Goal: Task Accomplishment & Management: Manage account settings

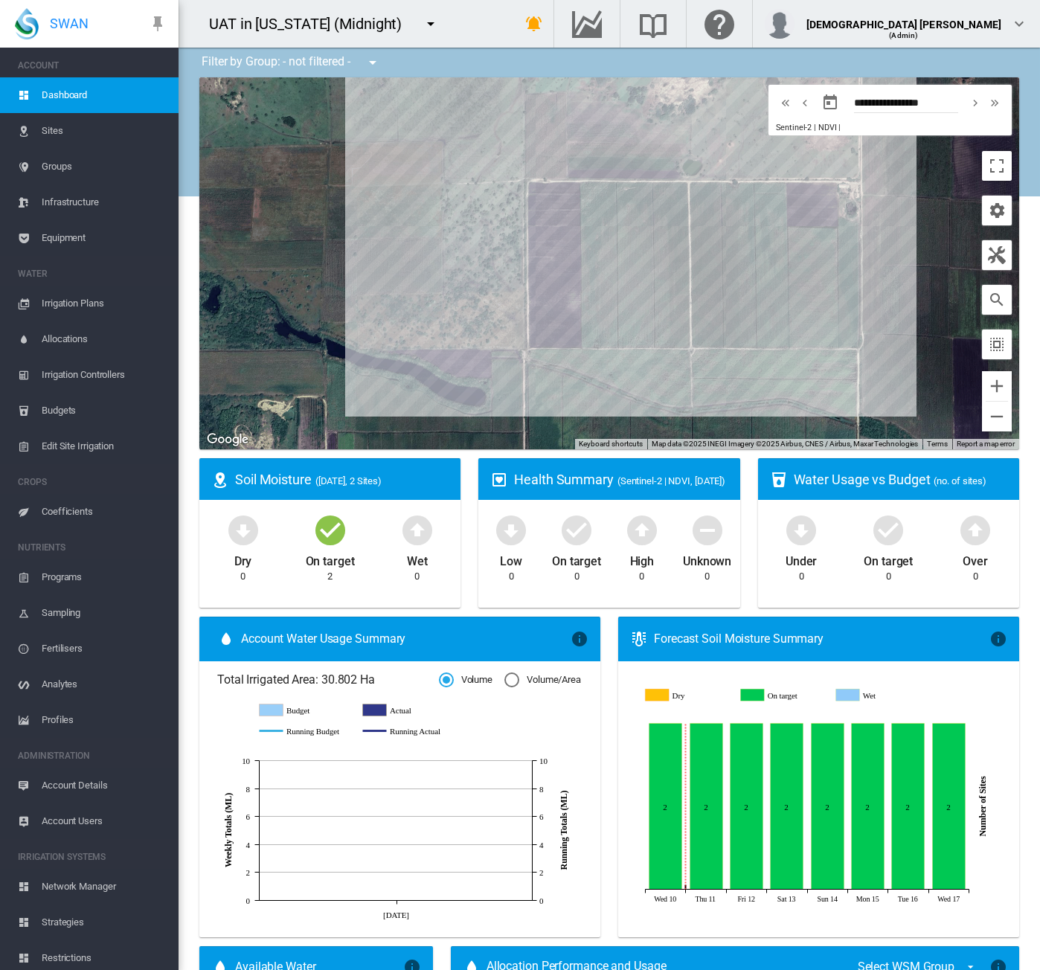
click at [491, 12] on div "UAT in California (Midnight) 1 site account Adelaide Demo Cheriton" at bounding box center [335, 24] width 312 height 48
click at [98, 790] on span "Account Details" at bounding box center [104, 786] width 125 height 36
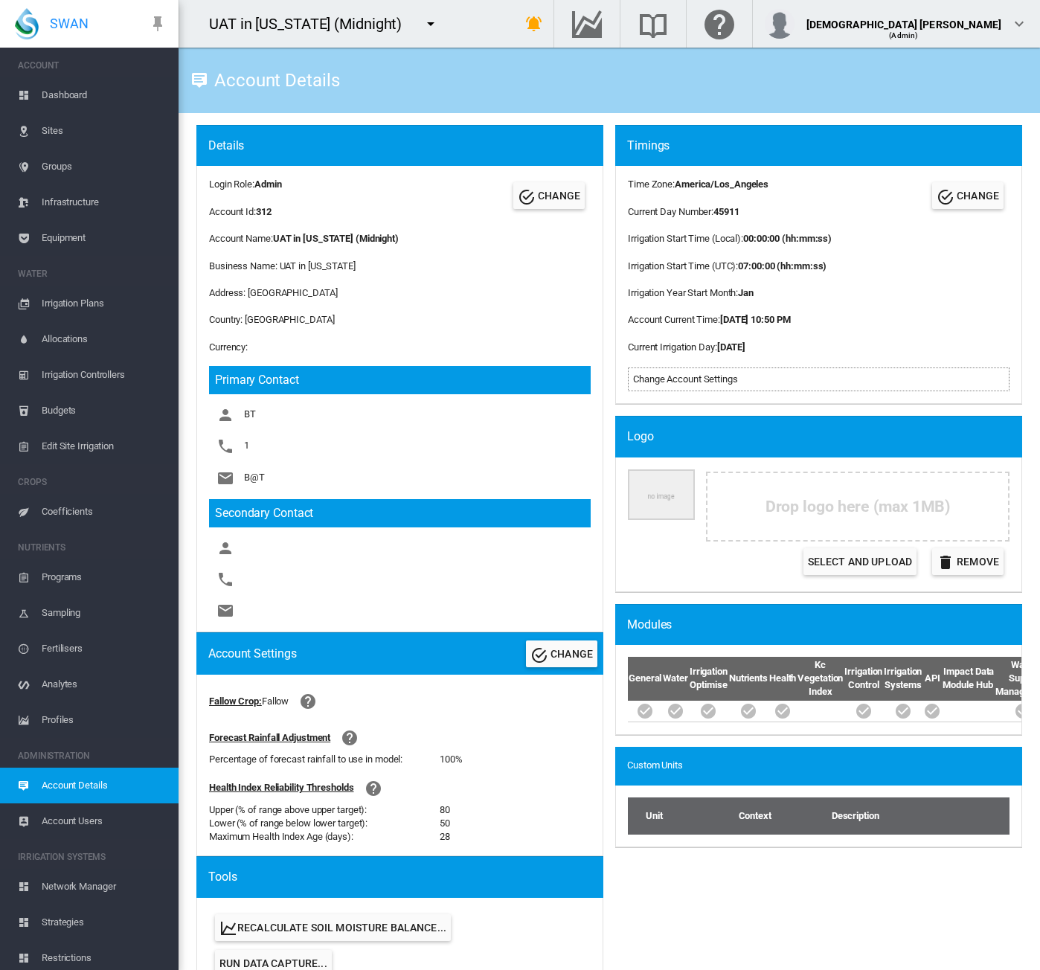
scroll to position [519, 0]
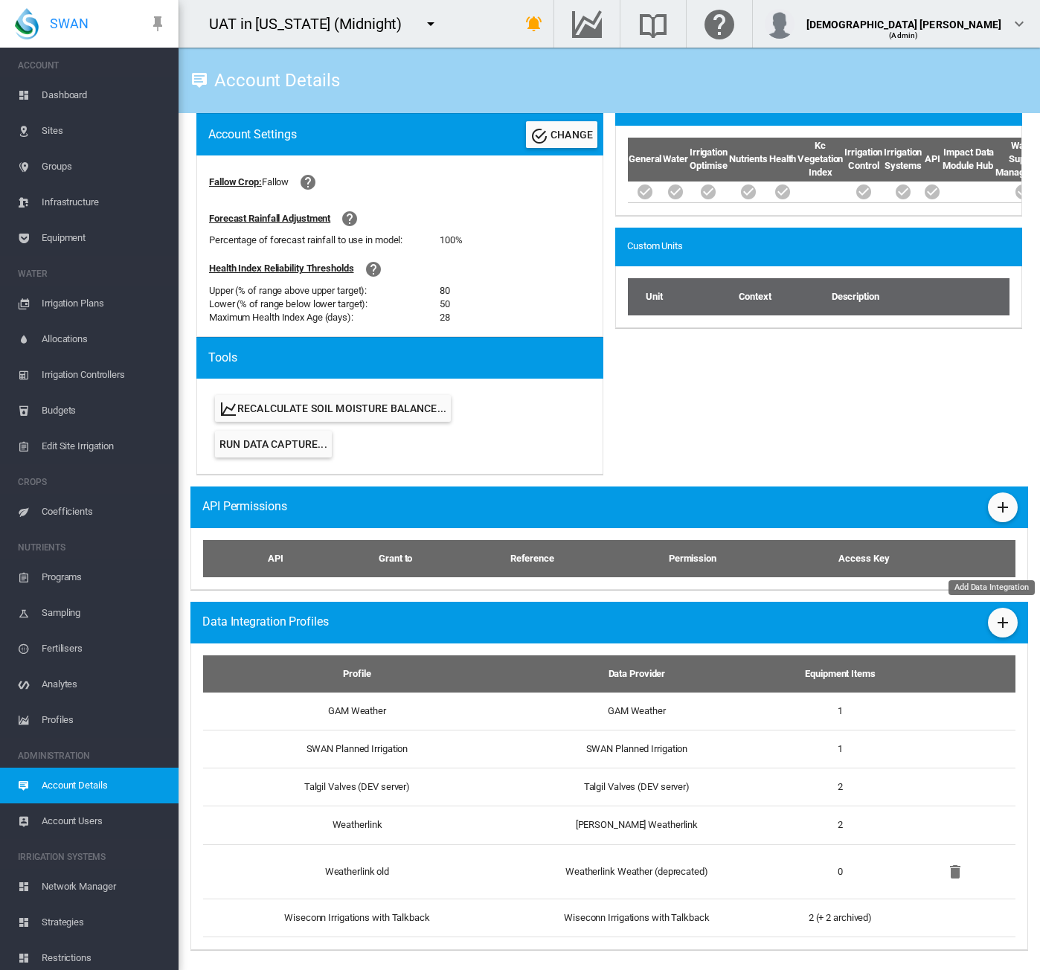
click at [994, 618] on md-icon "icon-plus" at bounding box center [1003, 623] width 18 height 18
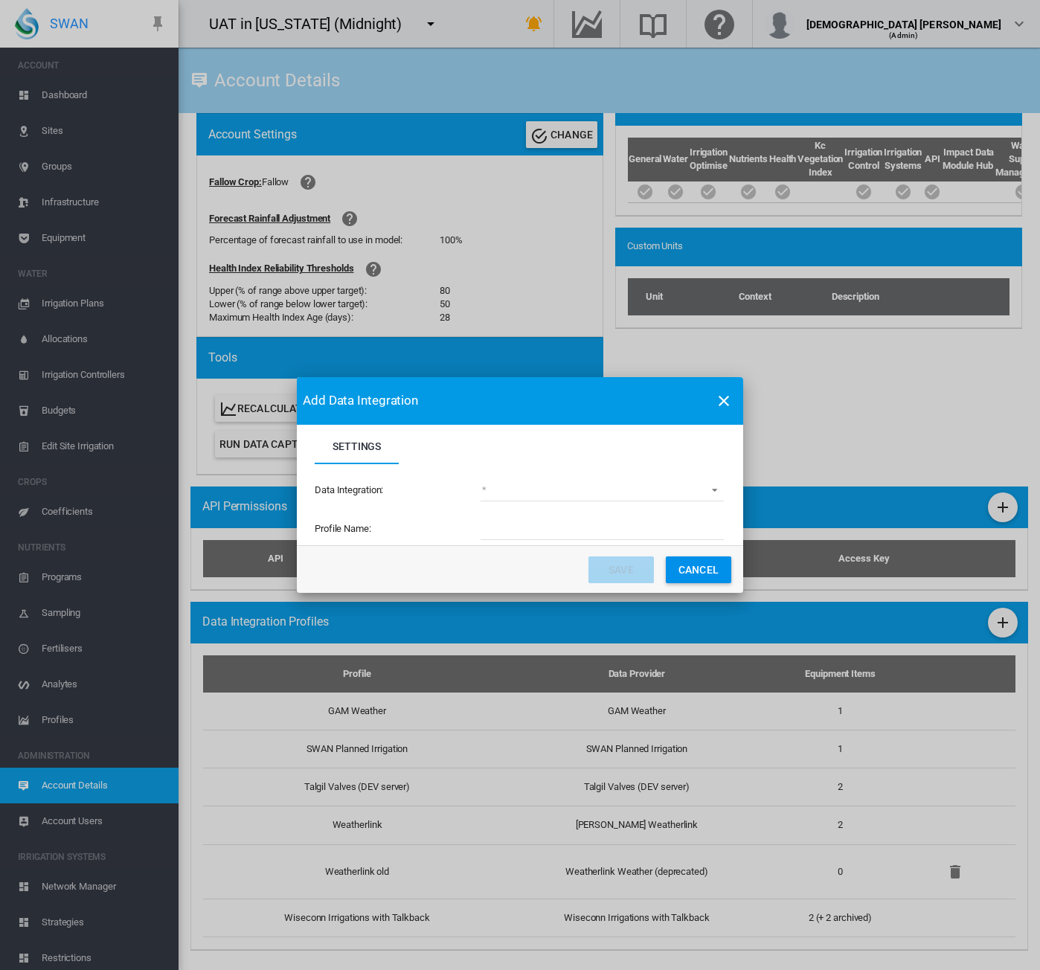
click at [530, 493] on md-select "(deprecated) Toro Lynx Course By Station Adcon Soil Moisture Aquacheck Soil Moi…" at bounding box center [602, 490] width 243 height 22
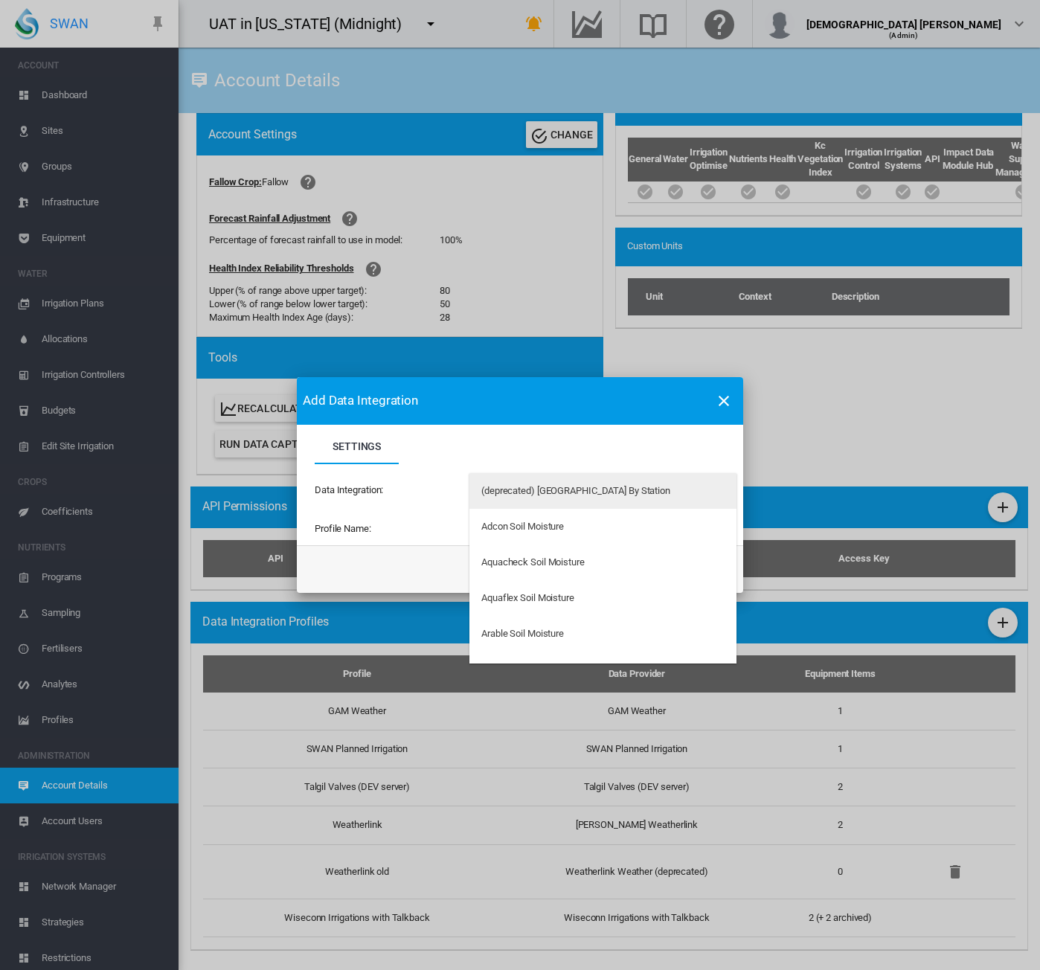
type md-option "34"
type md-option "62"
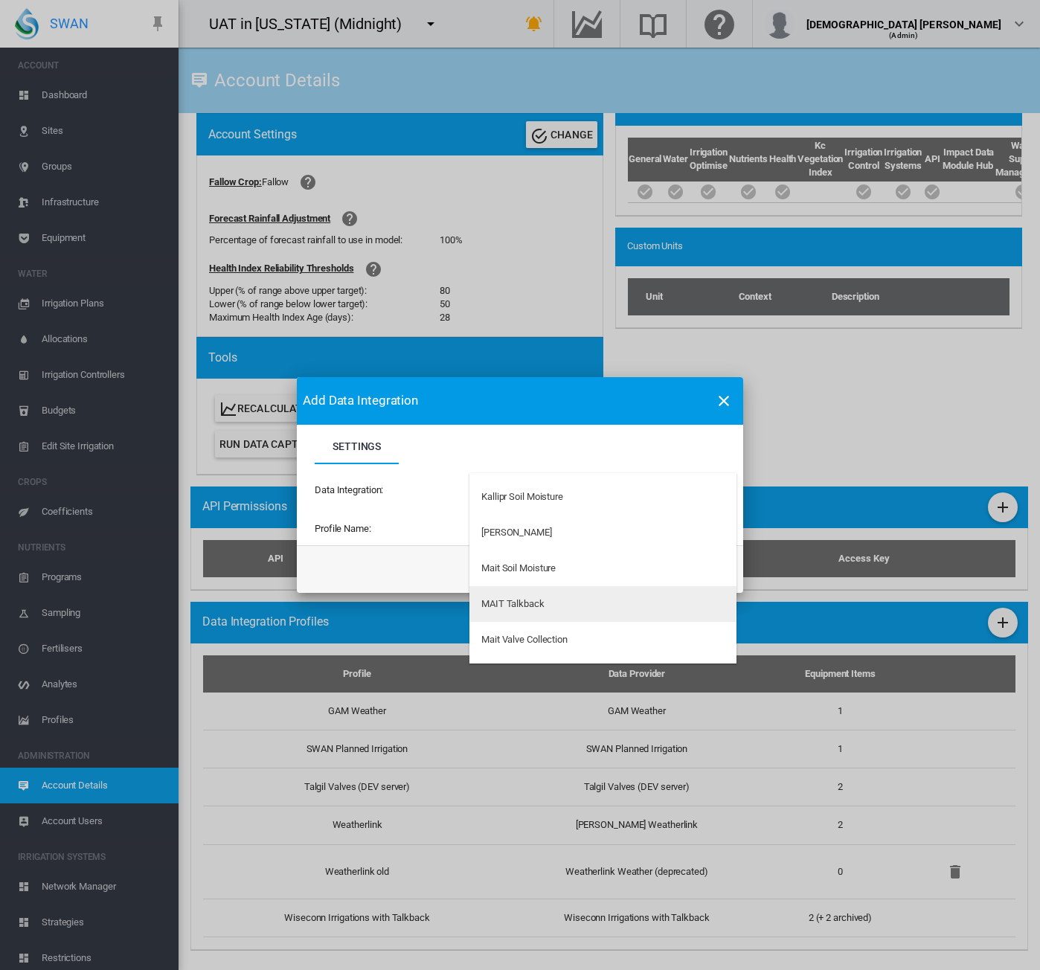
click at [527, 605] on div "MAIT Talkback" at bounding box center [512, 603] width 63 height 13
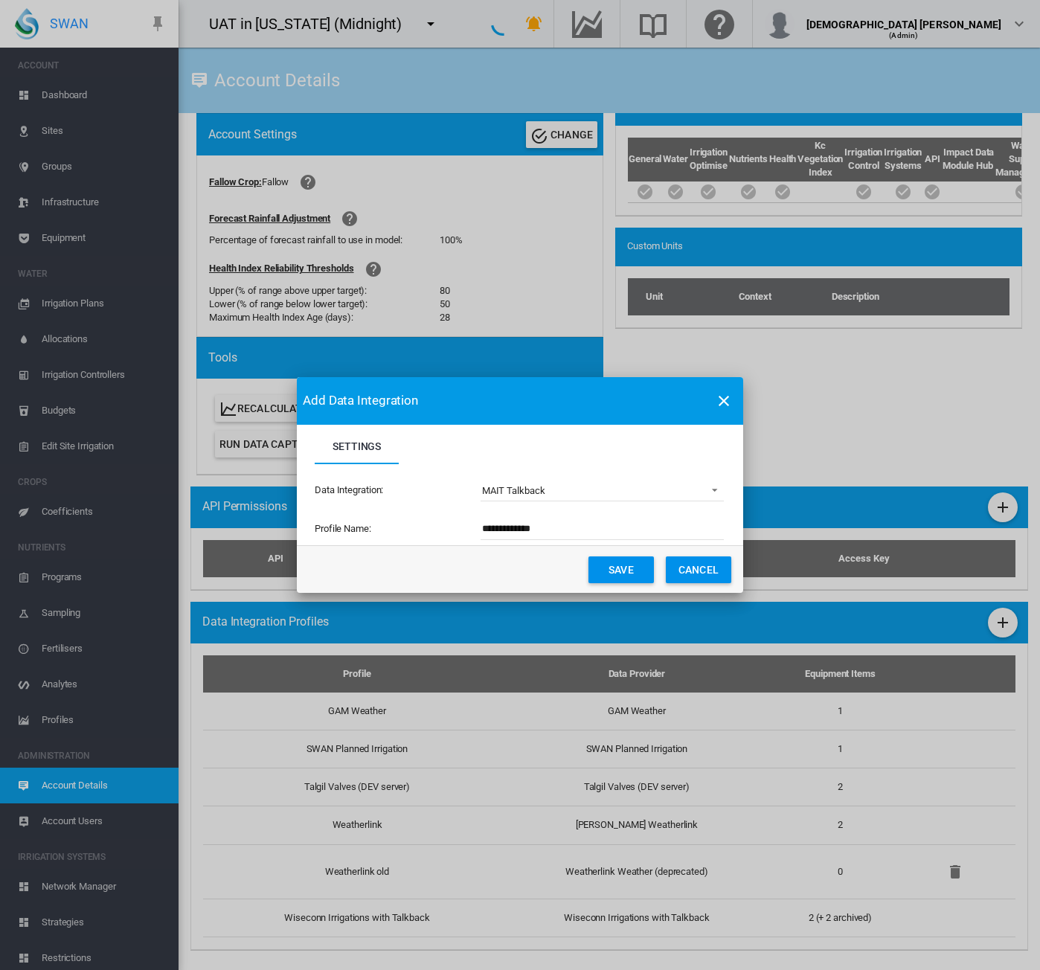
click at [595, 531] on input "**********" at bounding box center [602, 529] width 243 height 22
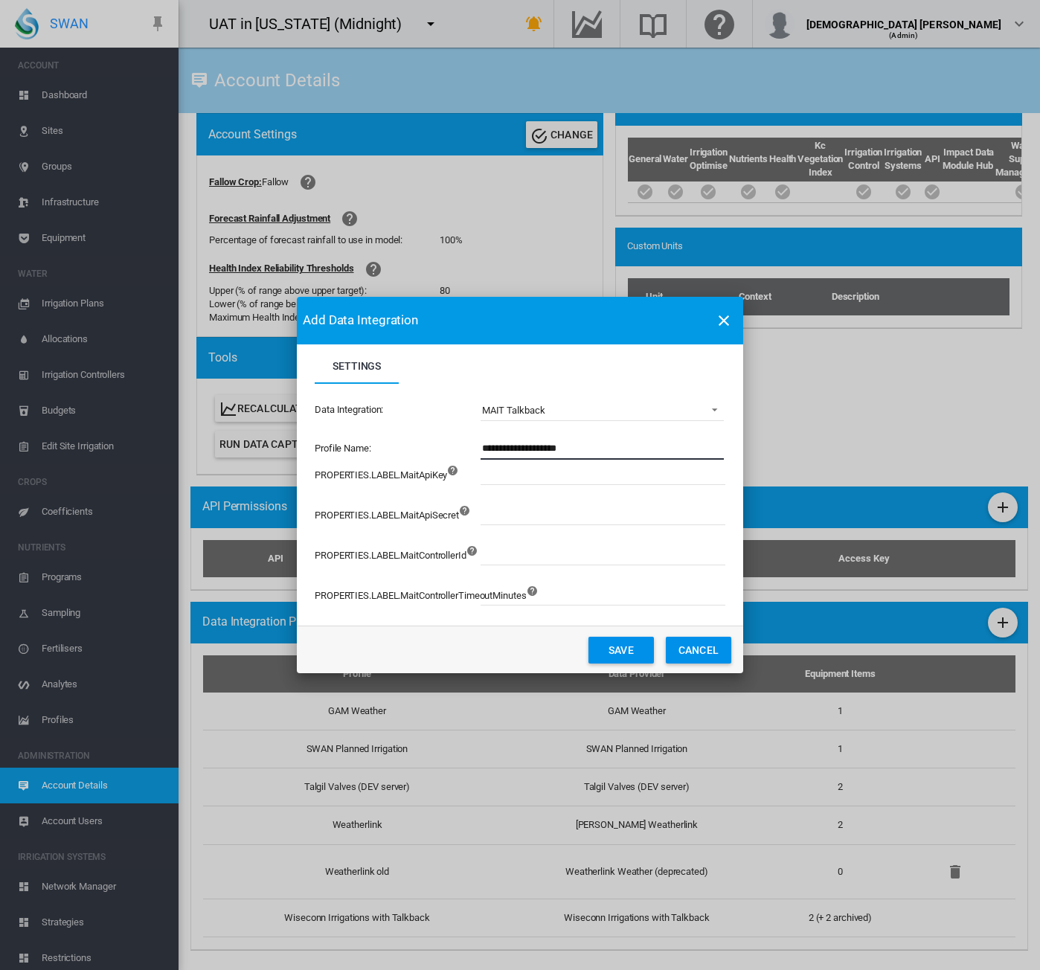
type input "**********"
click at [603, 646] on button "Save" at bounding box center [620, 650] width 65 height 27
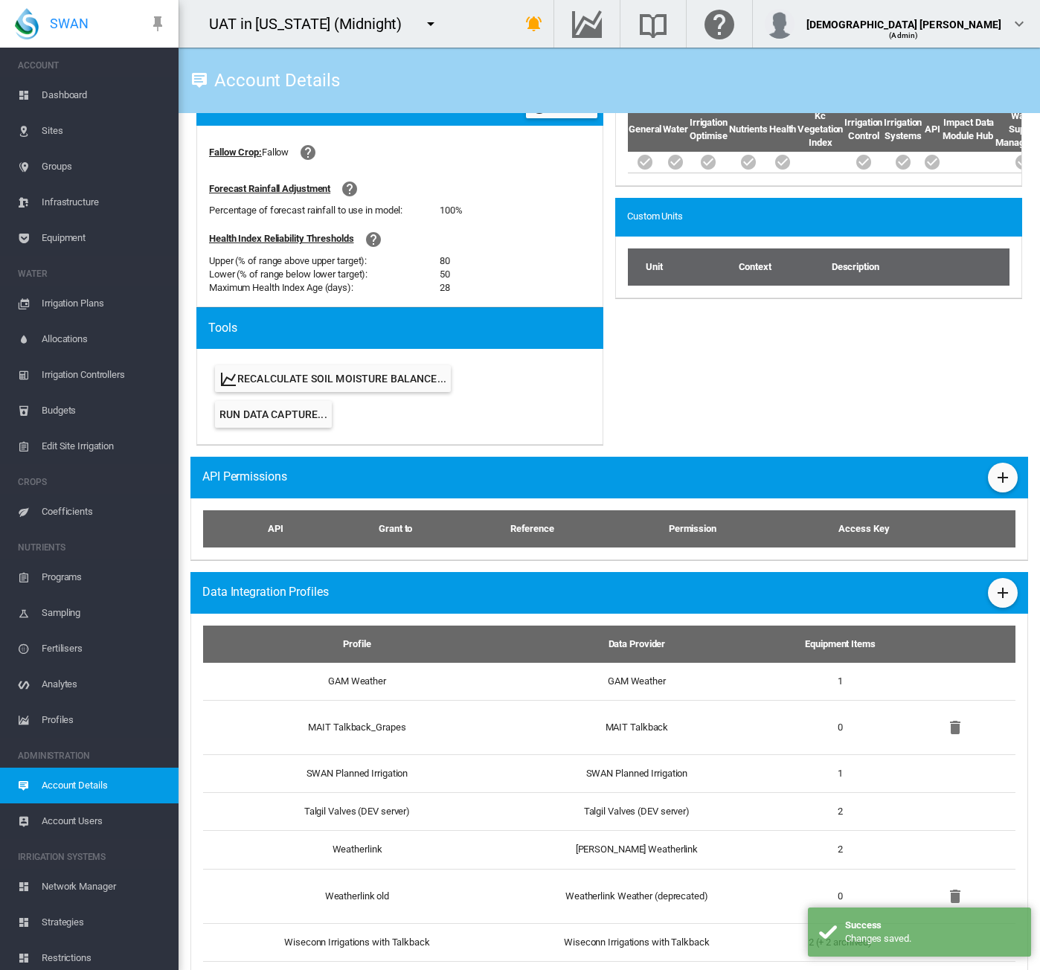
scroll to position [574, 0]
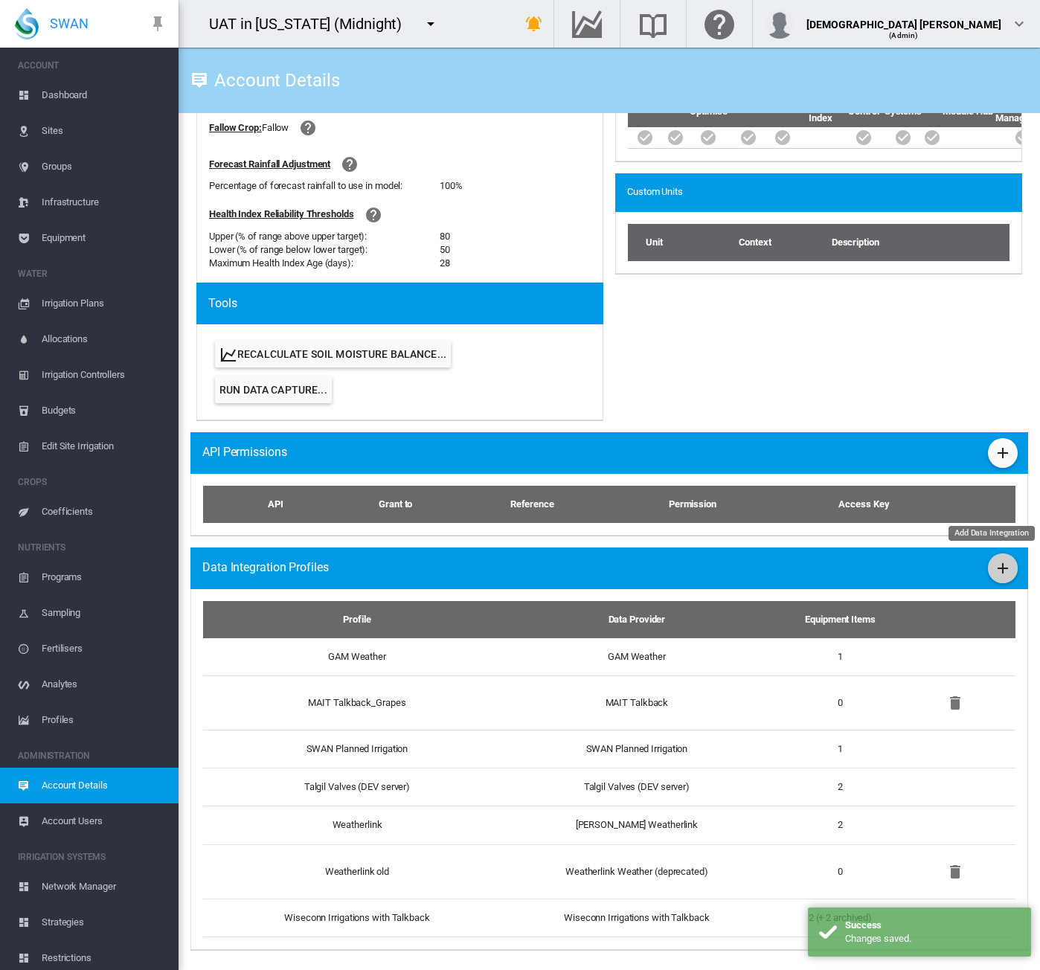
click at [994, 559] on md-icon "icon-plus" at bounding box center [1003, 568] width 18 height 18
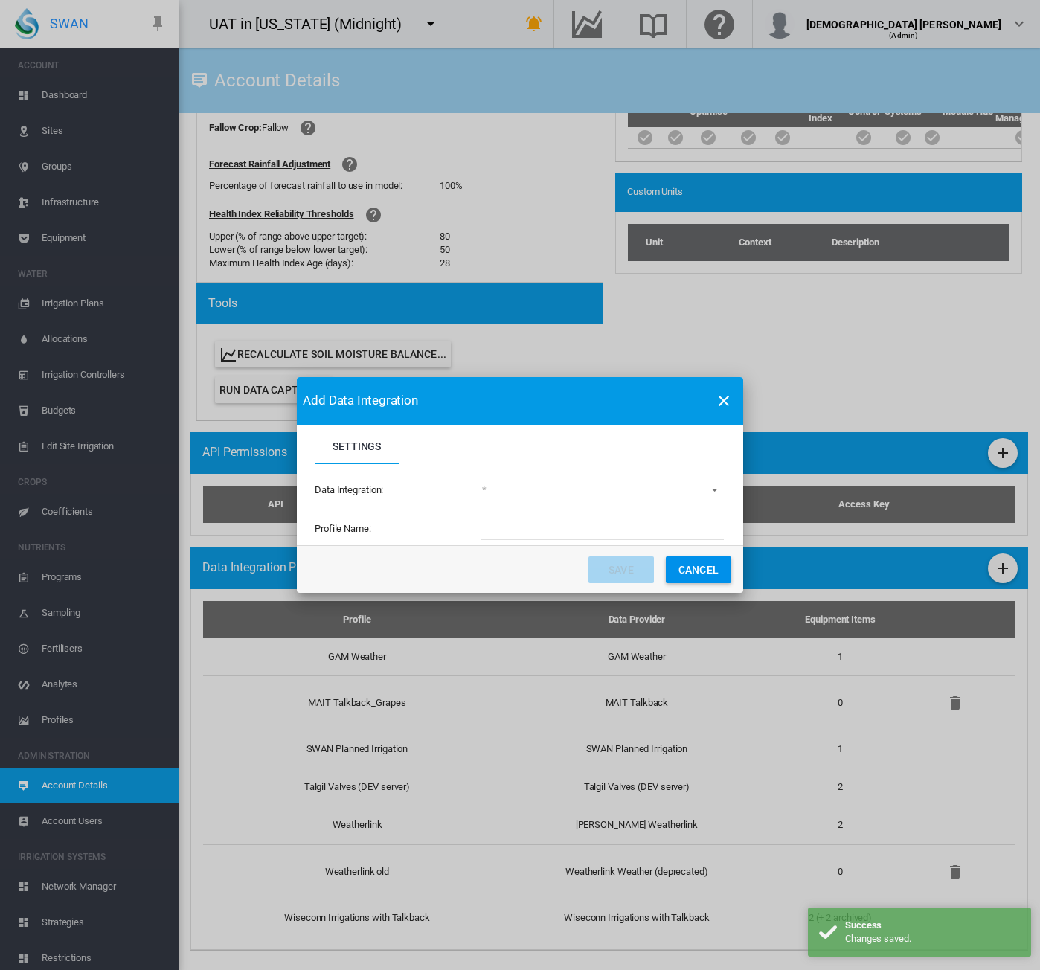
click at [534, 482] on md-select "(deprecated) Toro Lynx Course By Station Adcon Soil Moisture Aquacheck Soil Moi…" at bounding box center [602, 490] width 243 height 22
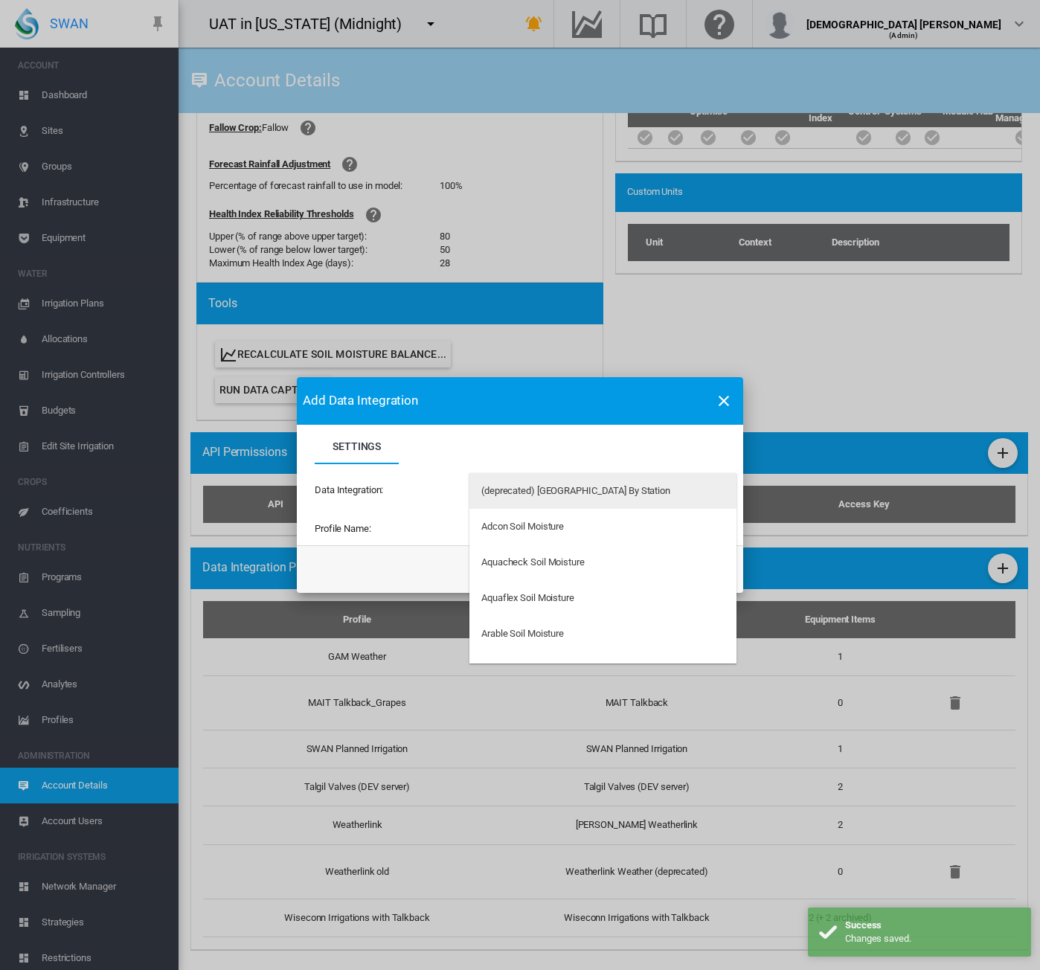
type md-option "34"
type md-option "62"
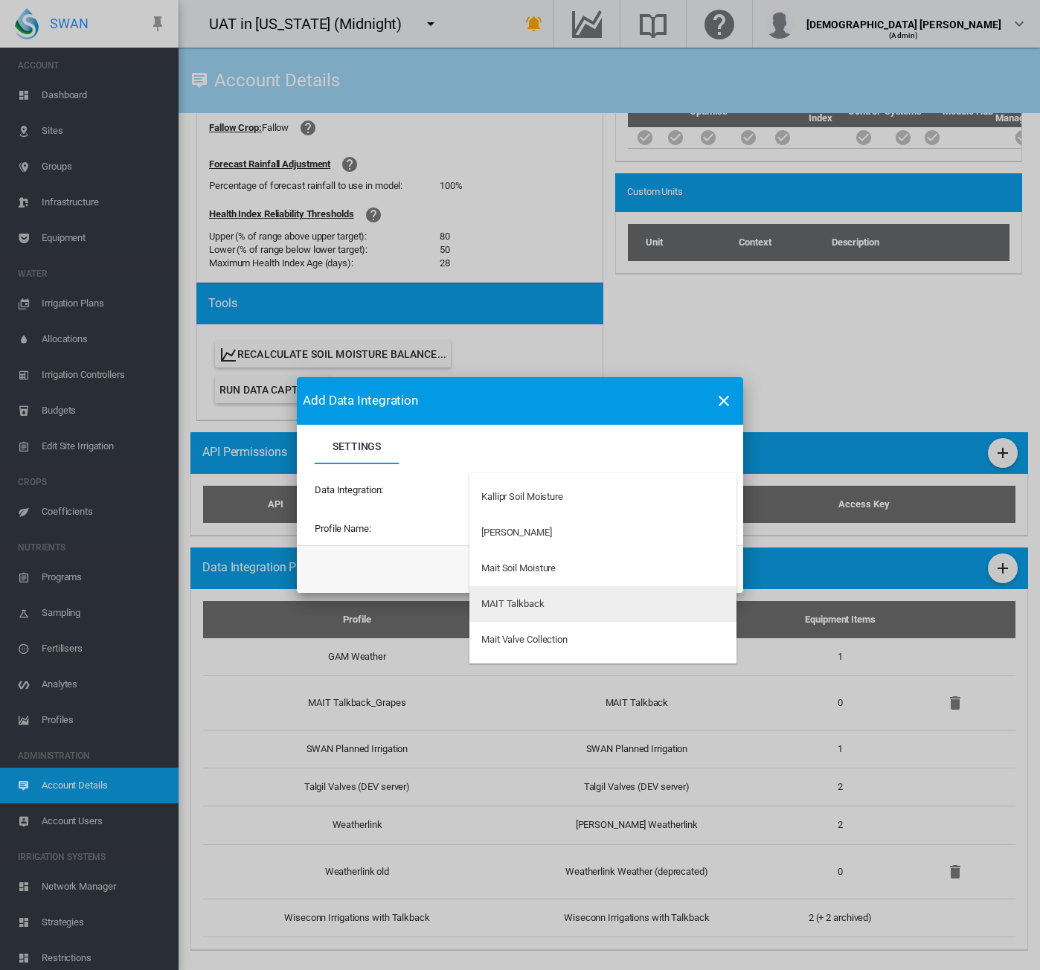
click at [534, 602] on div "MAIT Talkback" at bounding box center [512, 603] width 63 height 13
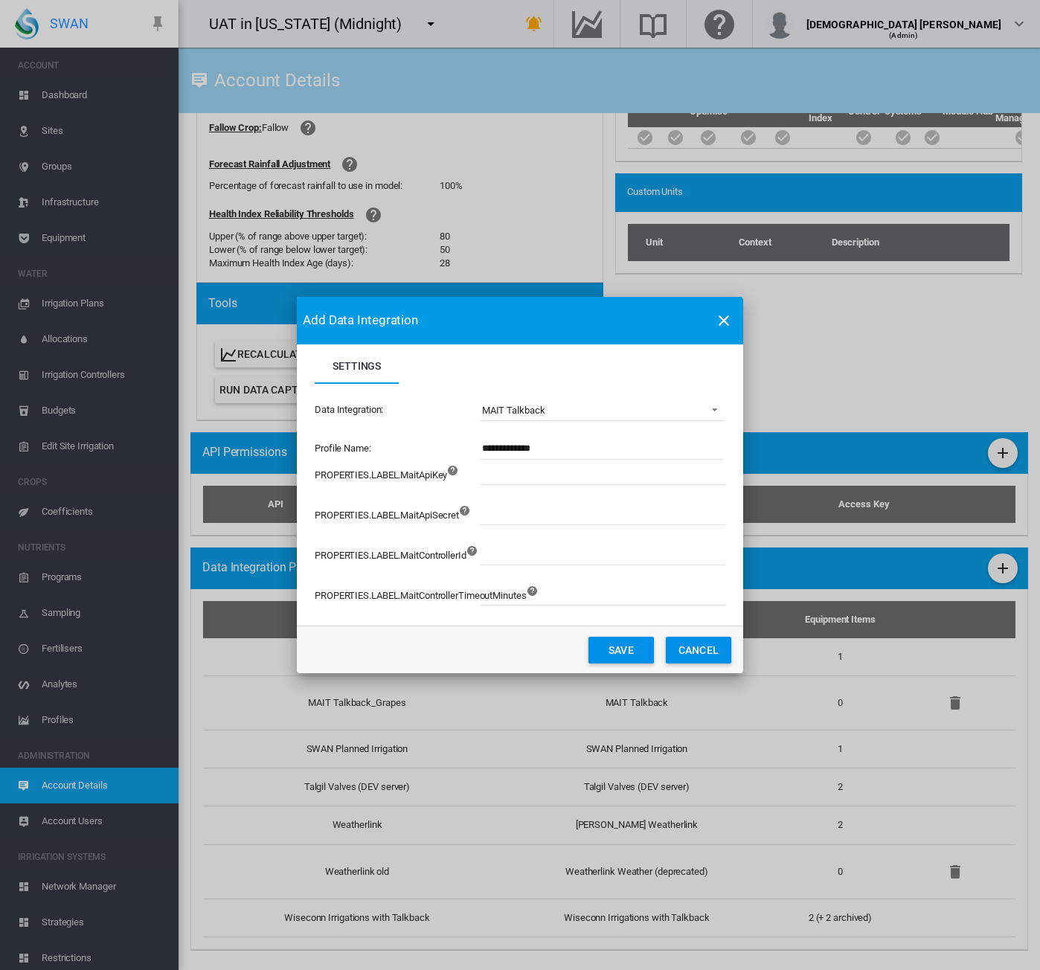
click at [579, 447] on input "**********" at bounding box center [602, 448] width 243 height 22
type input "**********"
click at [612, 652] on button "Save" at bounding box center [620, 650] width 65 height 27
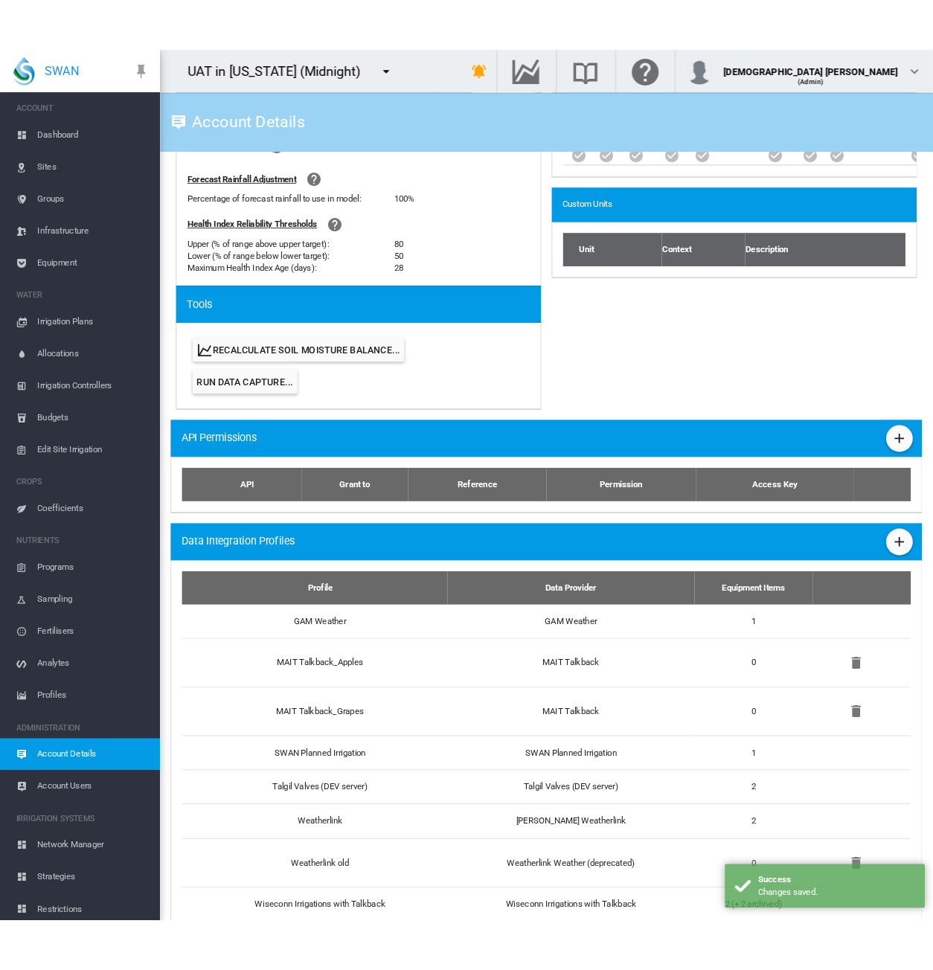
scroll to position [628, 0]
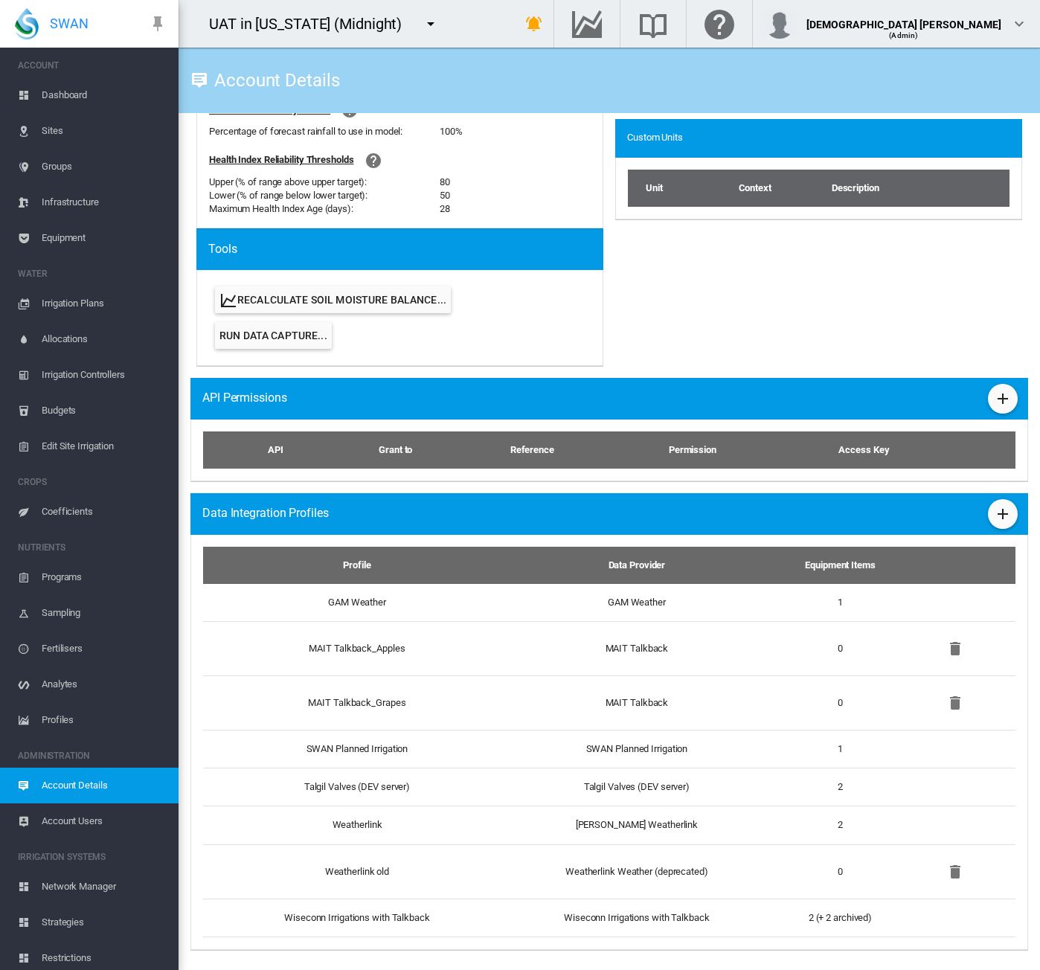
click at [491, 32] on div "UAT in California (Midnight) 1 site account Adelaide Demo Cheriton" at bounding box center [335, 24] width 312 height 48
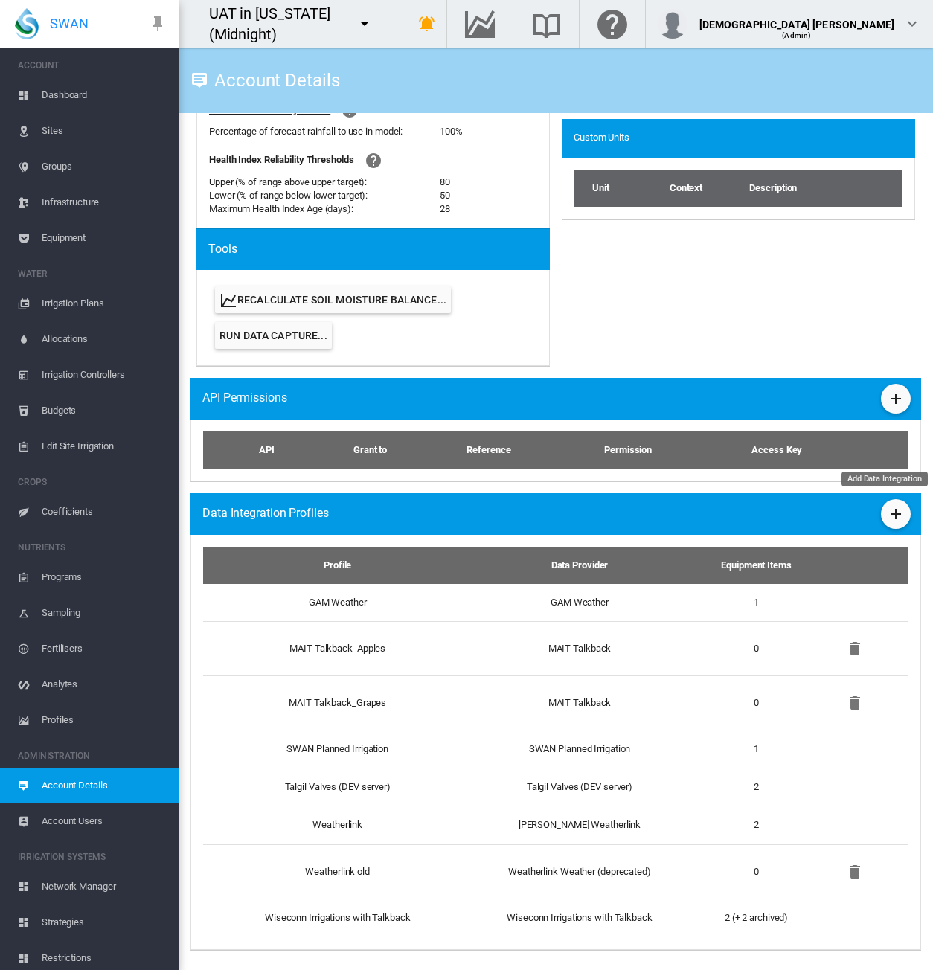
click at [887, 519] on md-icon "icon-plus" at bounding box center [896, 514] width 18 height 18
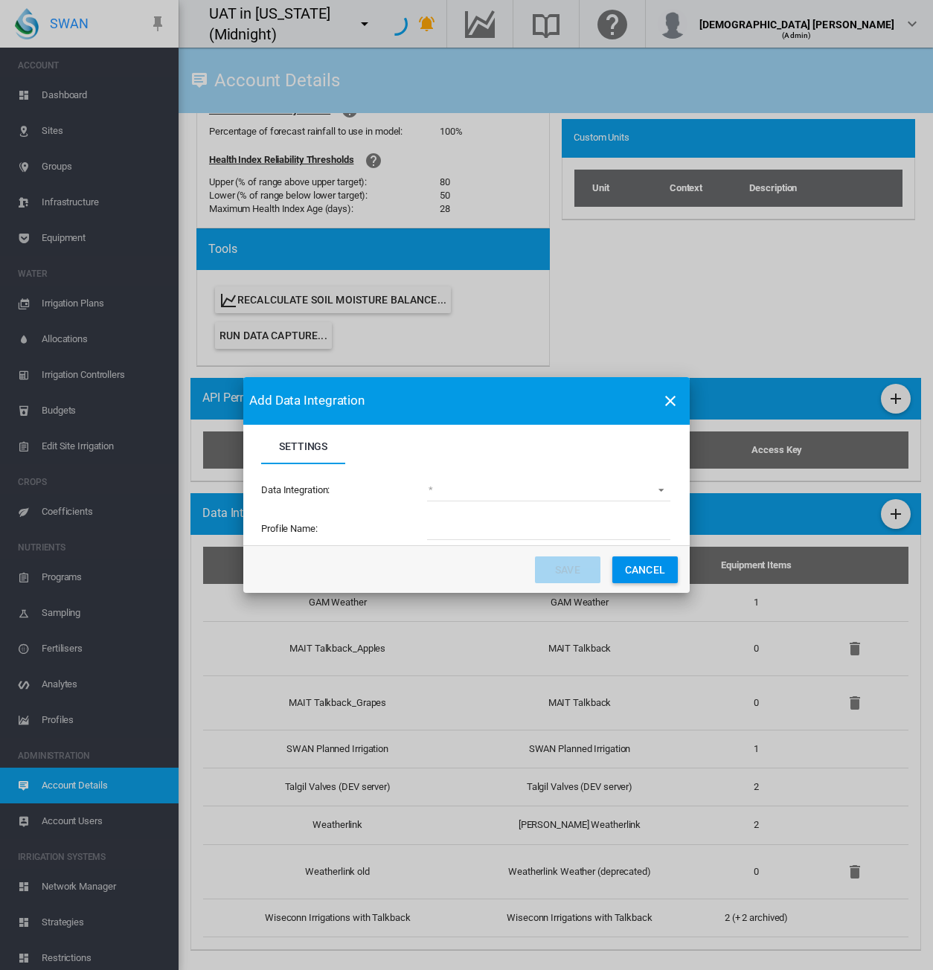
click at [465, 491] on md-select "Settings Settings ..." at bounding box center [548, 490] width 243 height 22
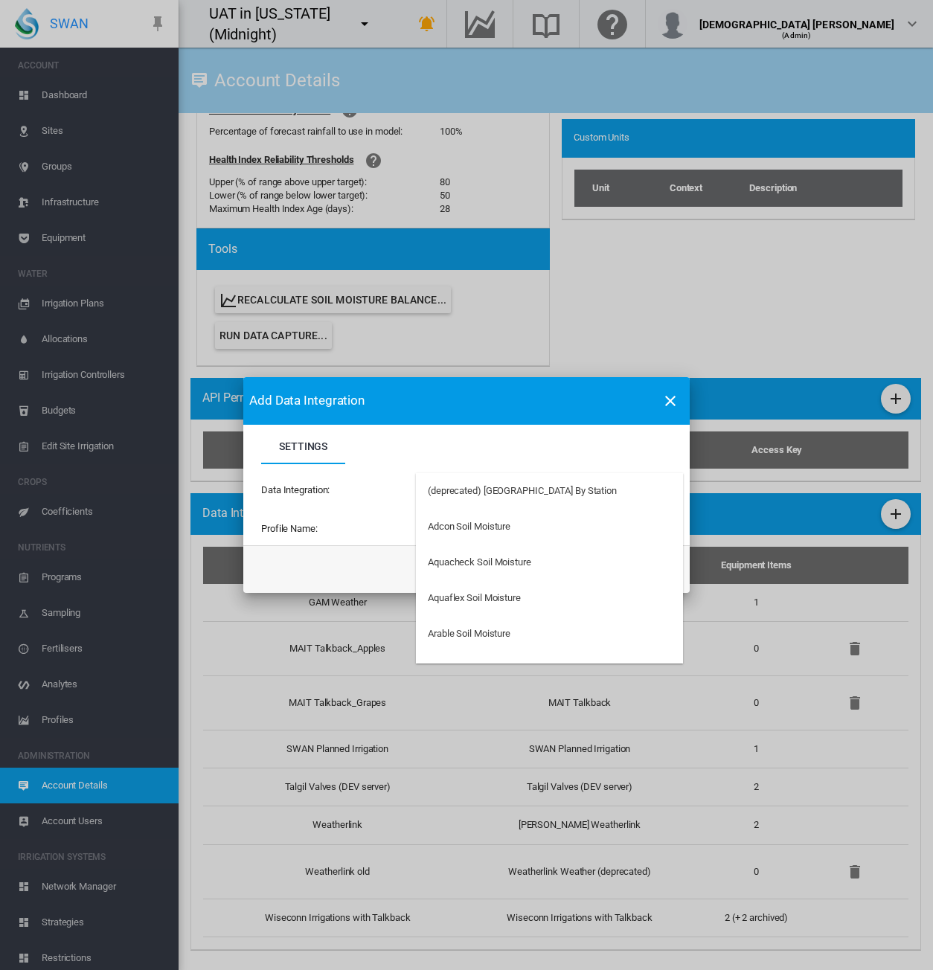
type md-option "34"
type md-option "62"
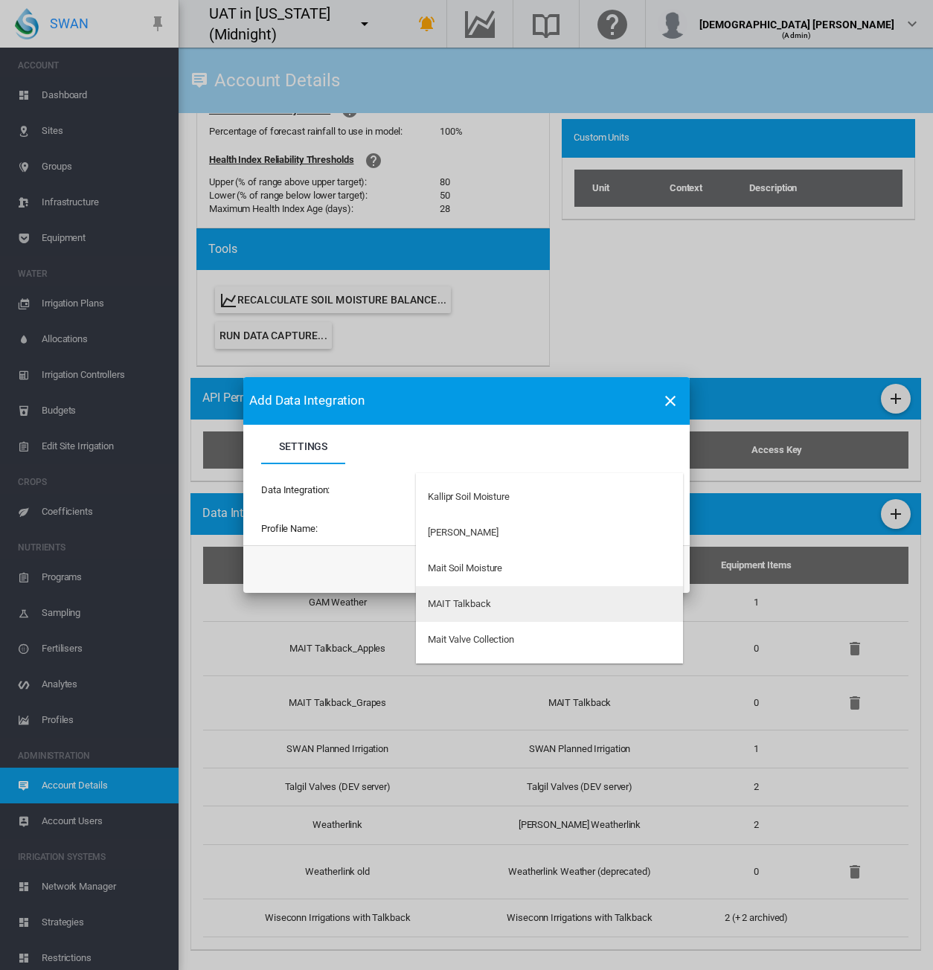
click at [474, 597] on div "MAIT Talkback" at bounding box center [459, 603] width 63 height 13
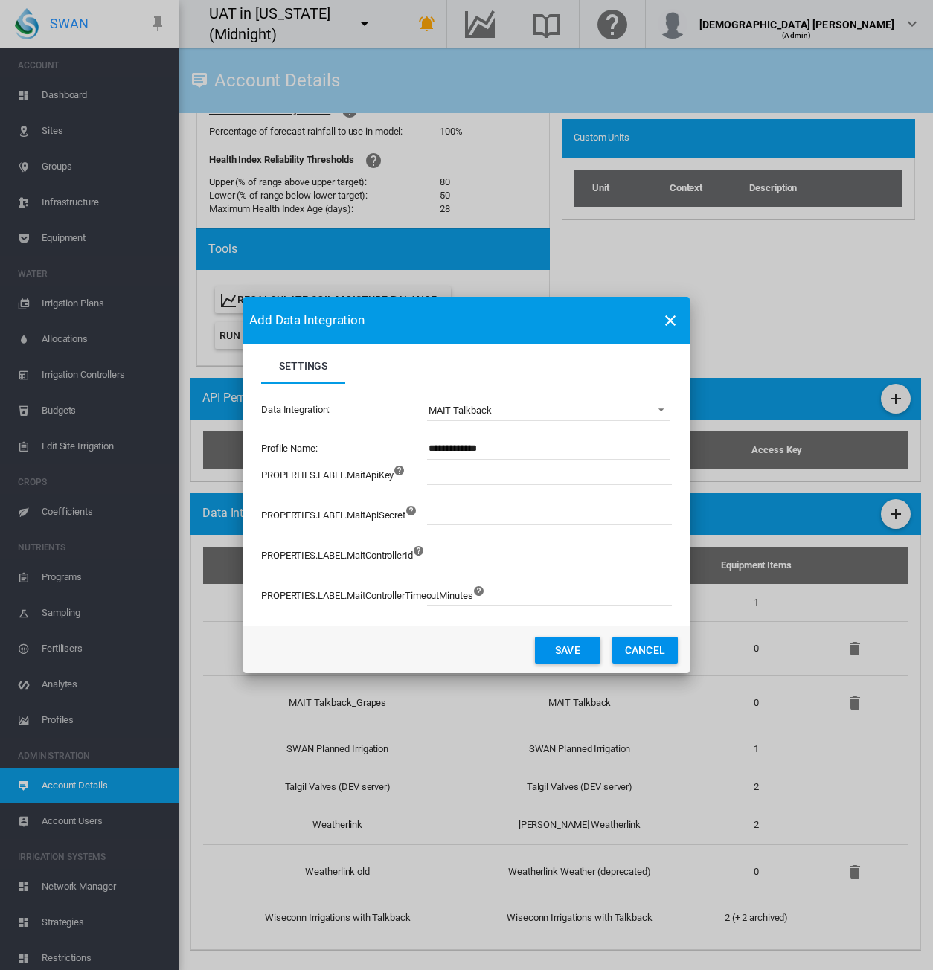
click at [503, 448] on input "**********" at bounding box center [548, 448] width 243 height 22
type input "**********"
click at [546, 649] on button "Save" at bounding box center [567, 650] width 65 height 27
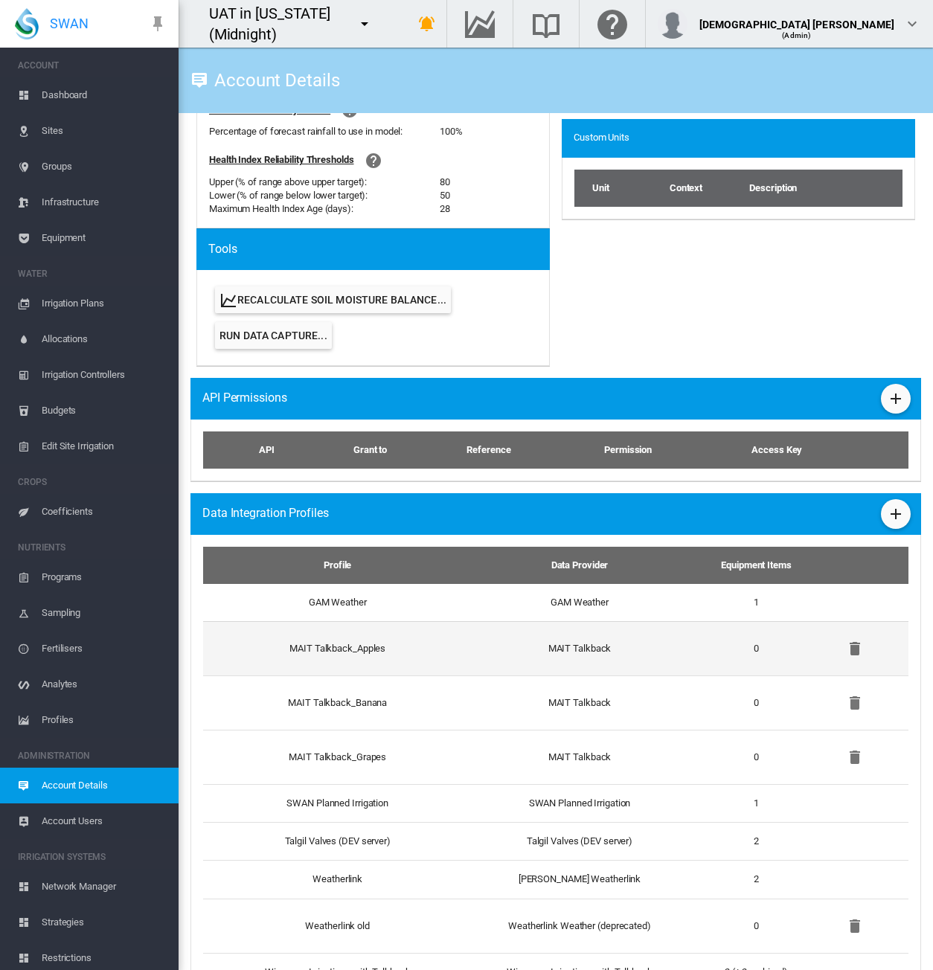
click at [524, 637] on td "MAIT Talkback" at bounding box center [579, 648] width 239 height 54
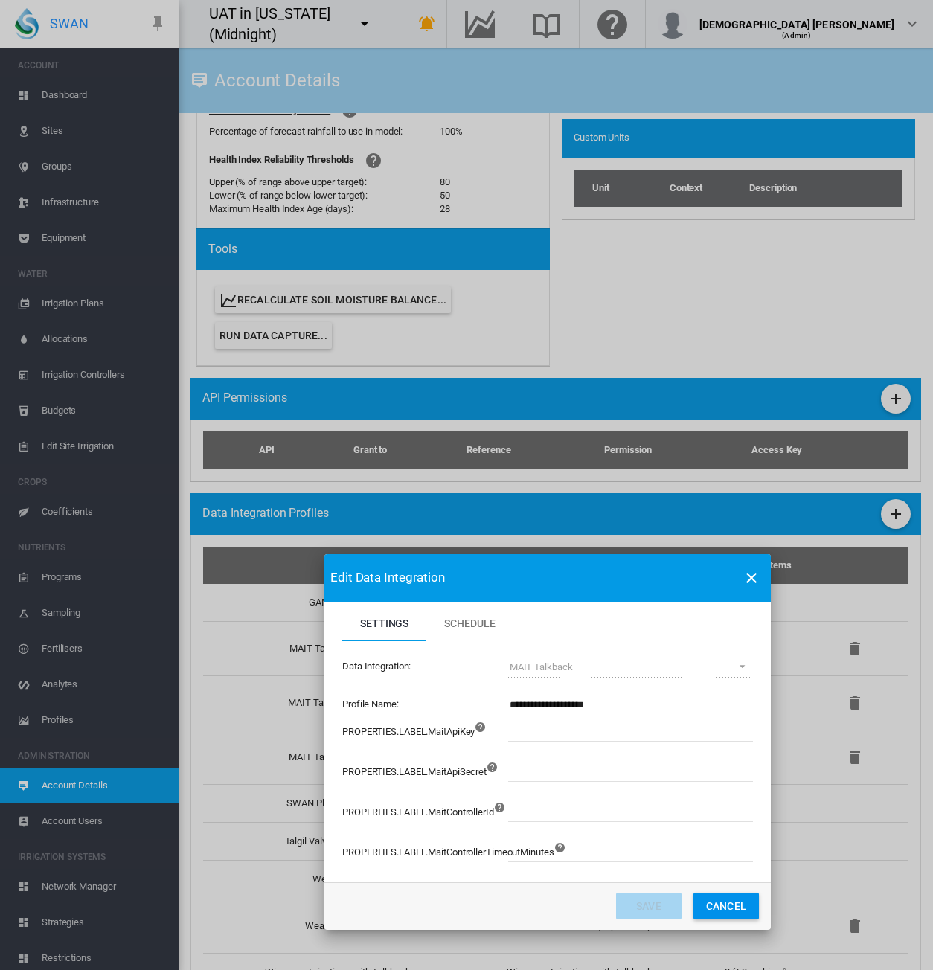
drag, startPoint x: 545, startPoint y: 309, endPoint x: 626, endPoint y: 565, distance: 269.2
click at [626, 565] on md-toolbar "Edit Data Integration" at bounding box center [547, 578] width 446 height 48
click at [749, 578] on md-icon "icon-close" at bounding box center [751, 578] width 18 height 18
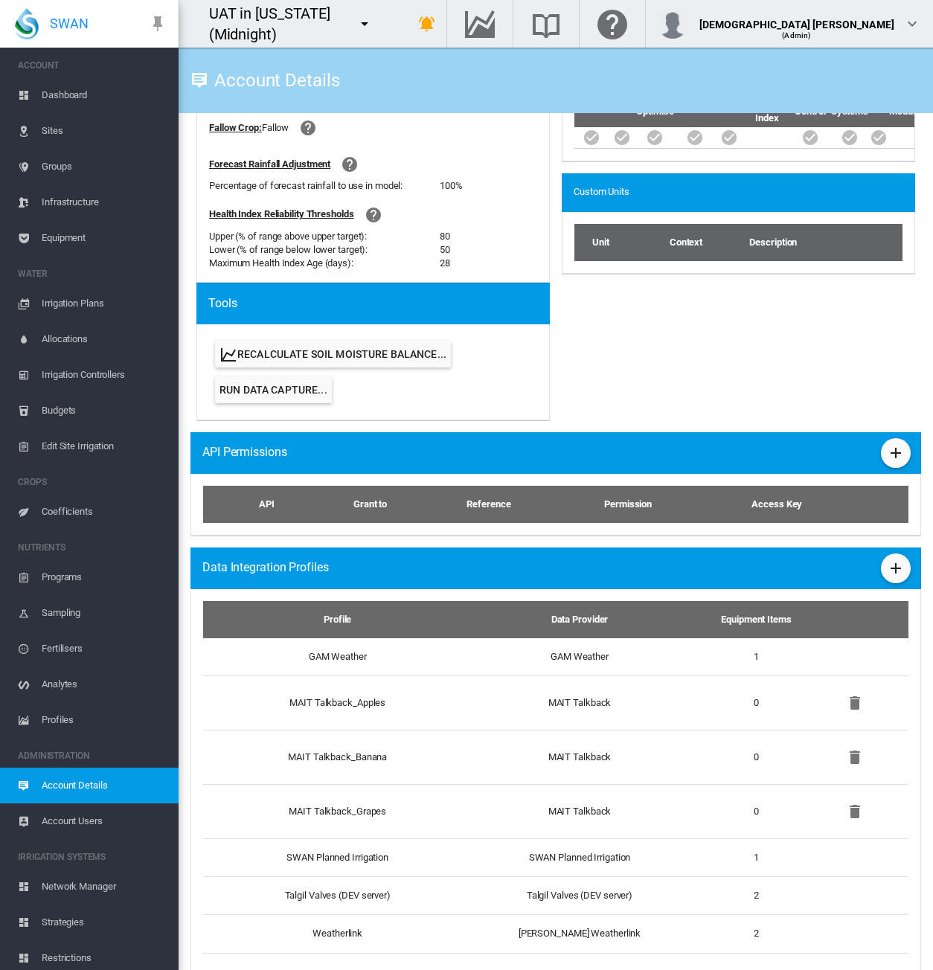
scroll to position [574, 0]
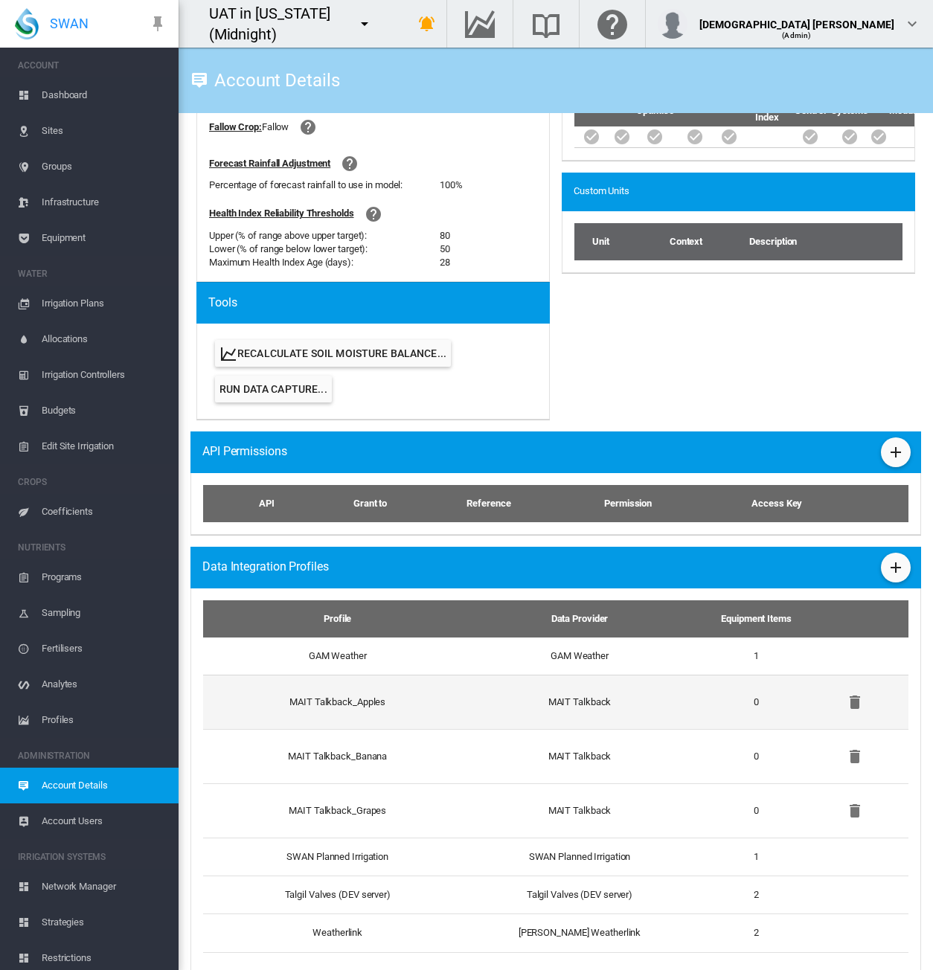
click at [626, 717] on td "MAIT Talkback" at bounding box center [579, 702] width 239 height 54
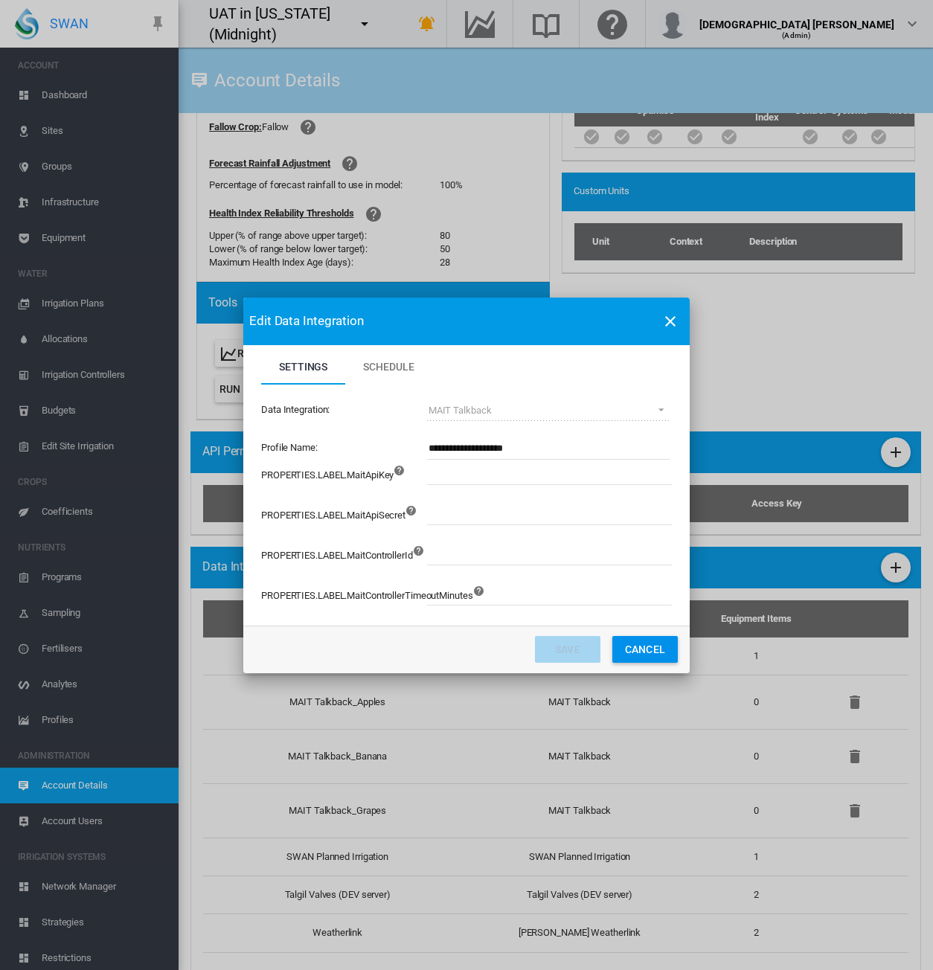
click at [489, 401] on md-select-value "MAIT Talkback" at bounding box center [548, 410] width 243 height 22
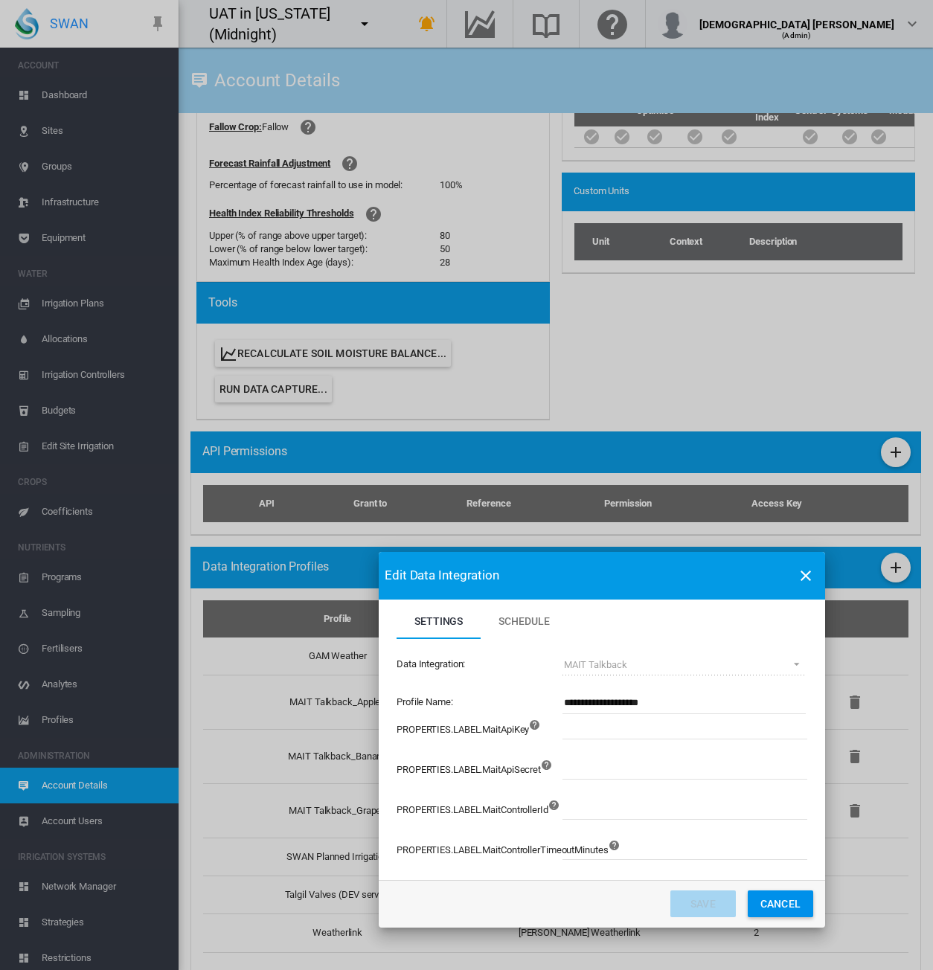
drag, startPoint x: 461, startPoint y: 336, endPoint x: 597, endPoint y: 590, distance: 288.2
click at [597, 590] on md-toolbar "Edit Data Integration" at bounding box center [602, 576] width 446 height 48
click at [772, 913] on button "Cancel" at bounding box center [780, 903] width 65 height 27
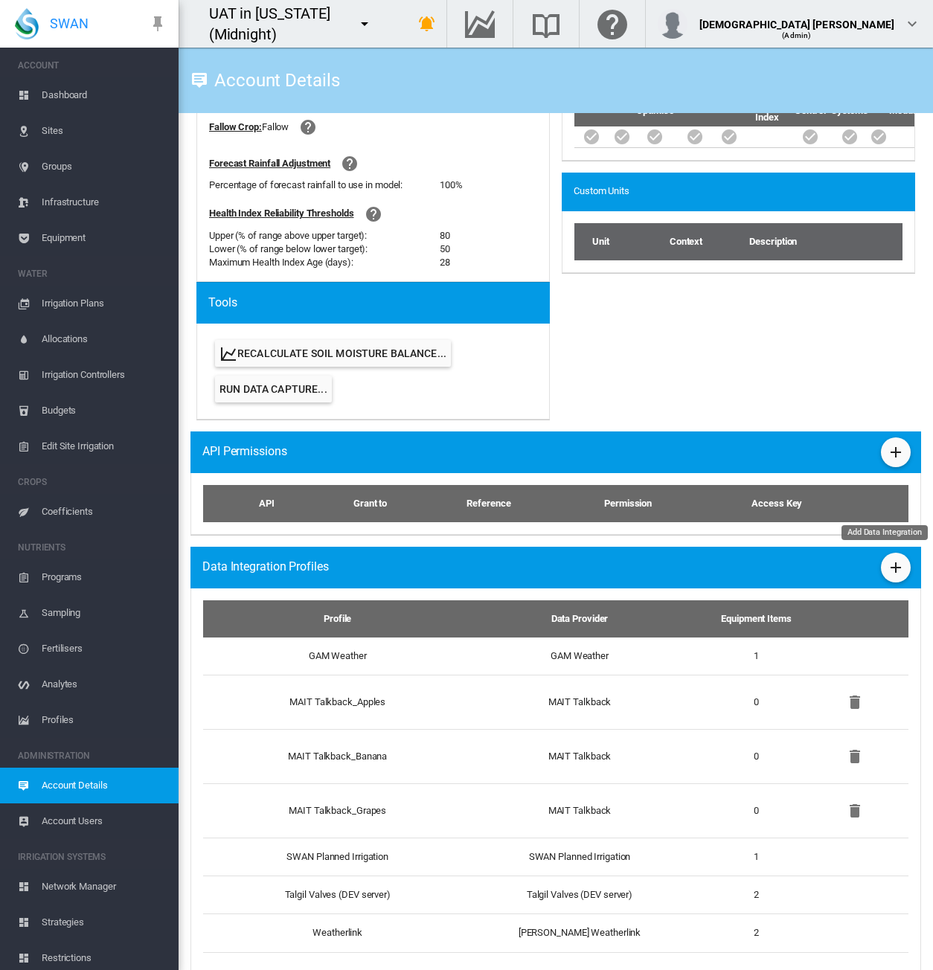
click at [890, 564] on md-icon "icon-plus" at bounding box center [896, 568] width 18 height 18
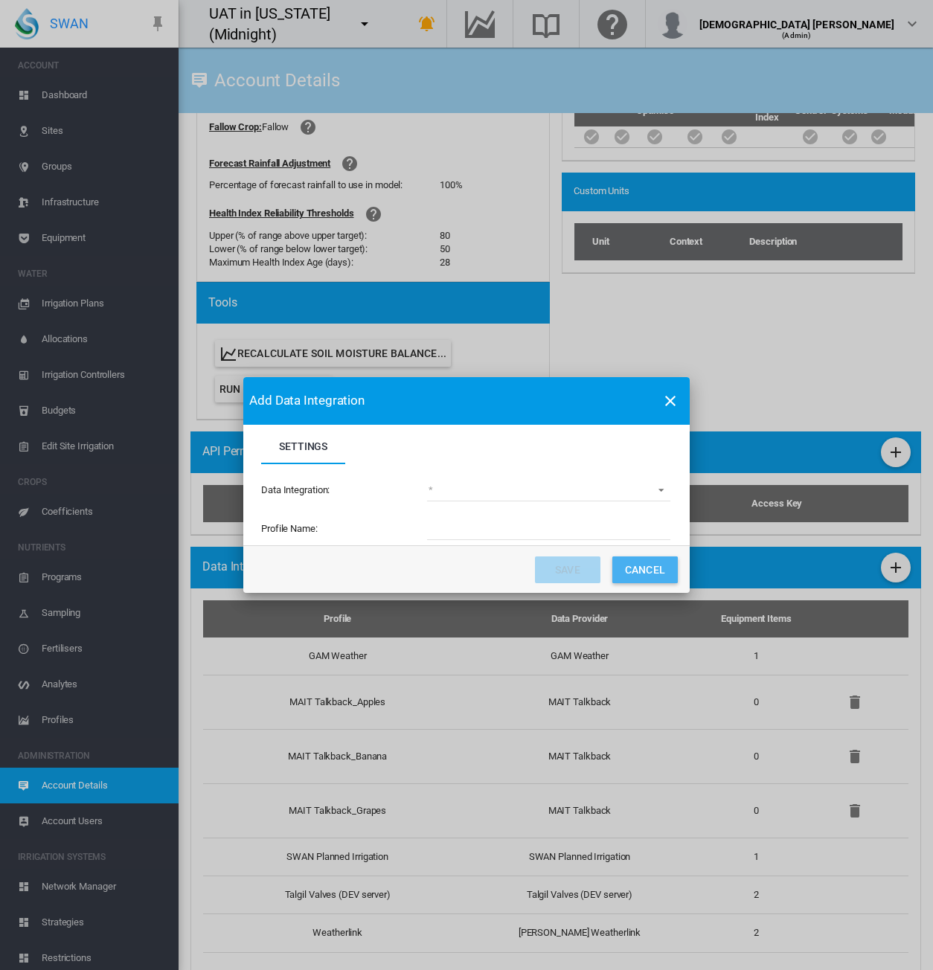
click at [630, 568] on button "Cancel" at bounding box center [644, 569] width 65 height 27
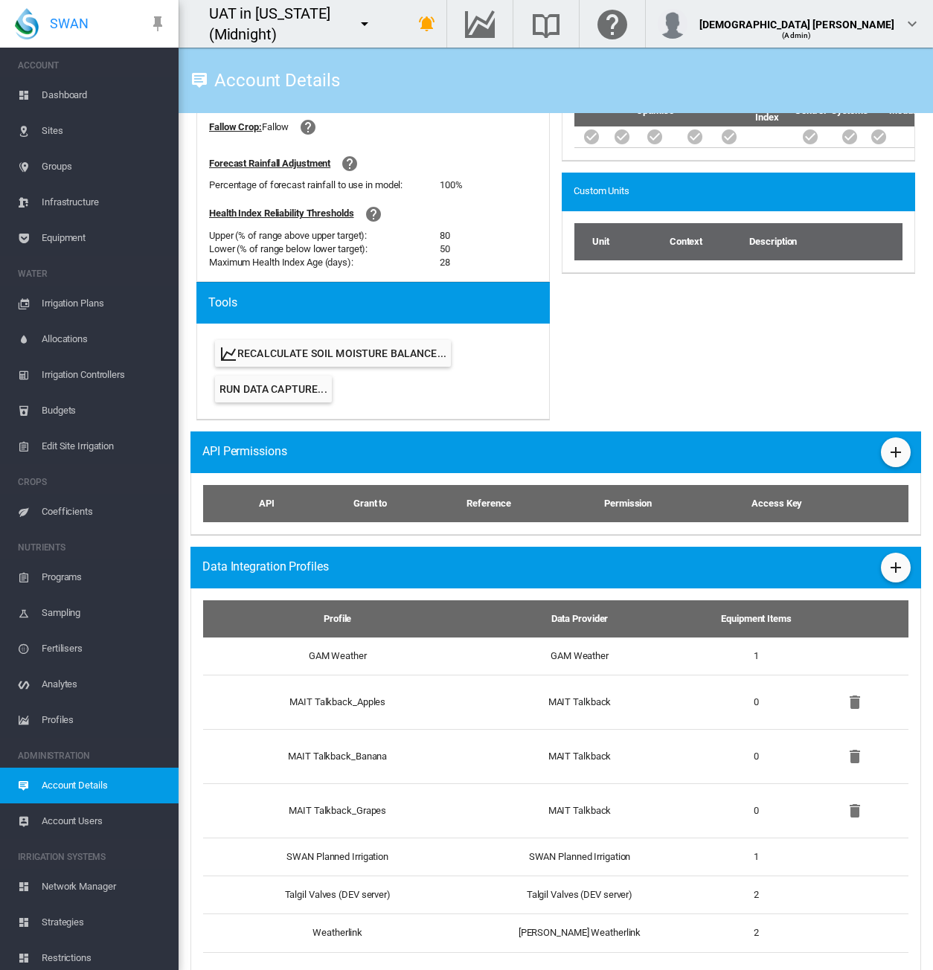
click at [94, 887] on span "Network Manager" at bounding box center [104, 887] width 125 height 36
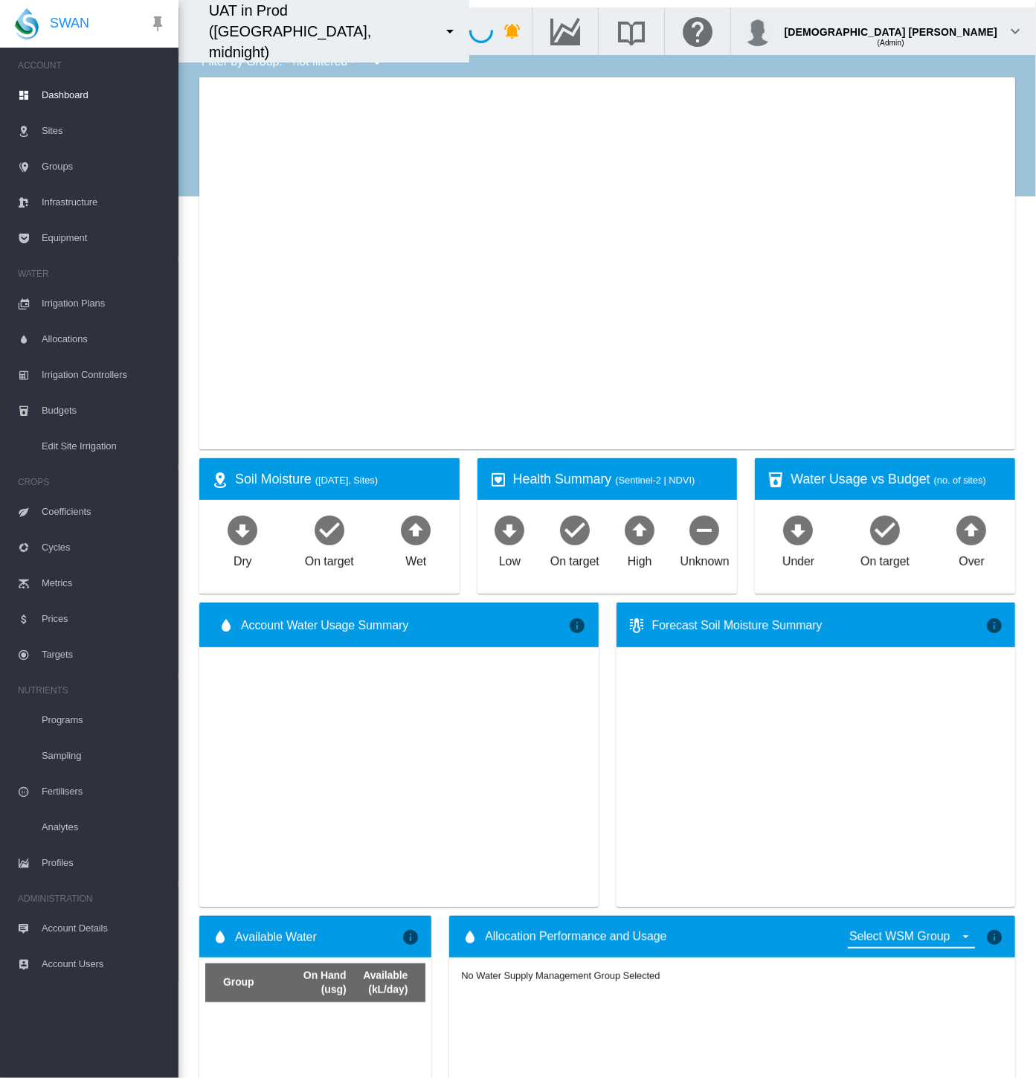
type input "**********"
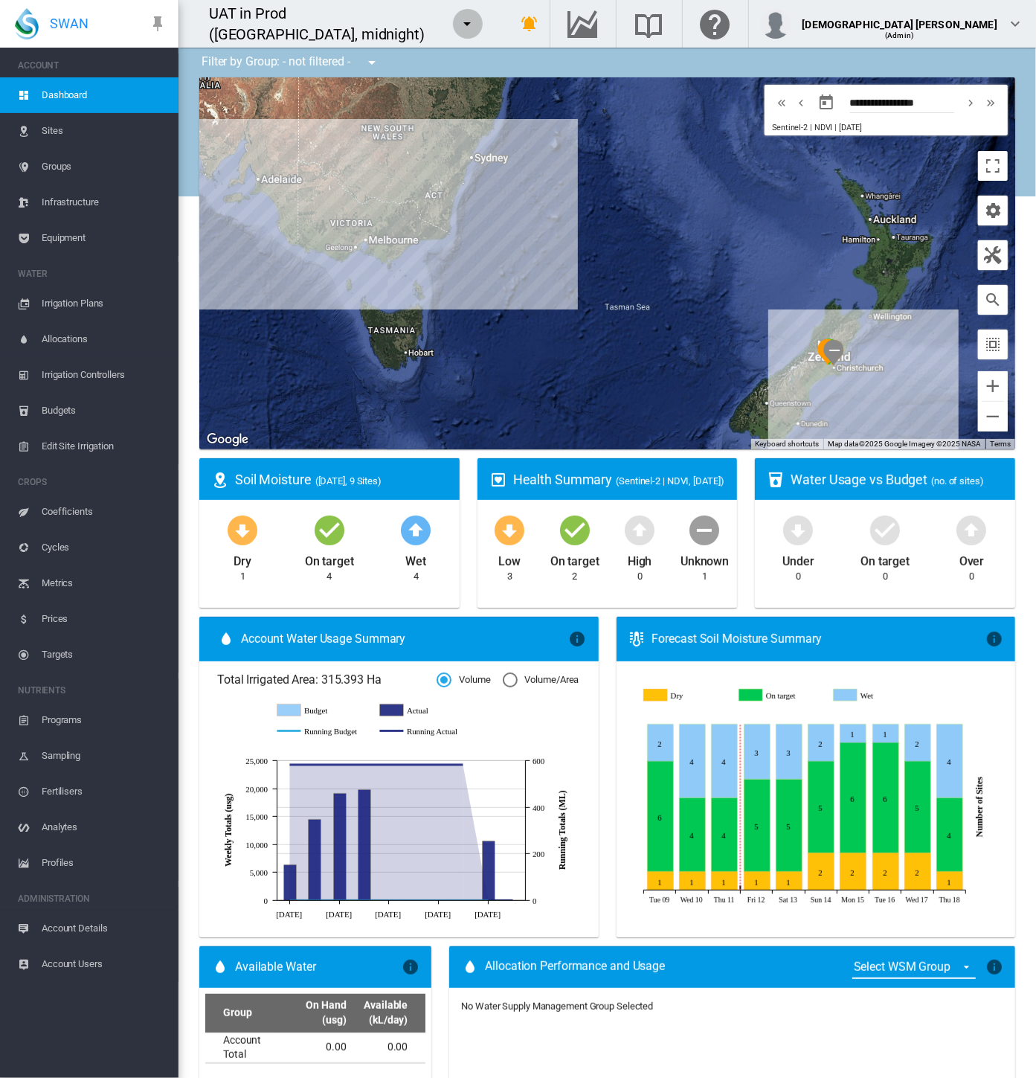
click at [459, 22] on md-icon "icon-menu-down" at bounding box center [468, 24] width 18 height 18
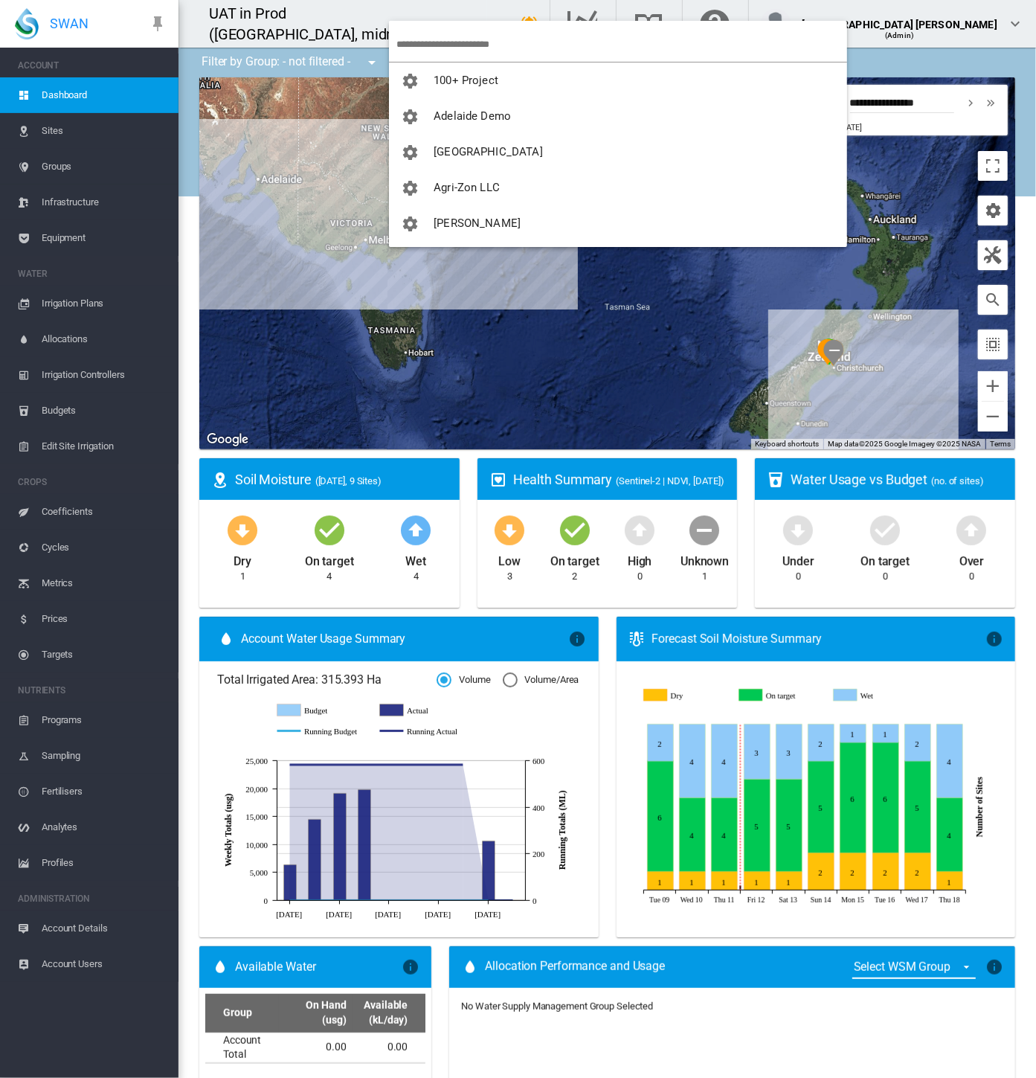
click at [420, 33] on input "search" at bounding box center [622, 44] width 451 height 35
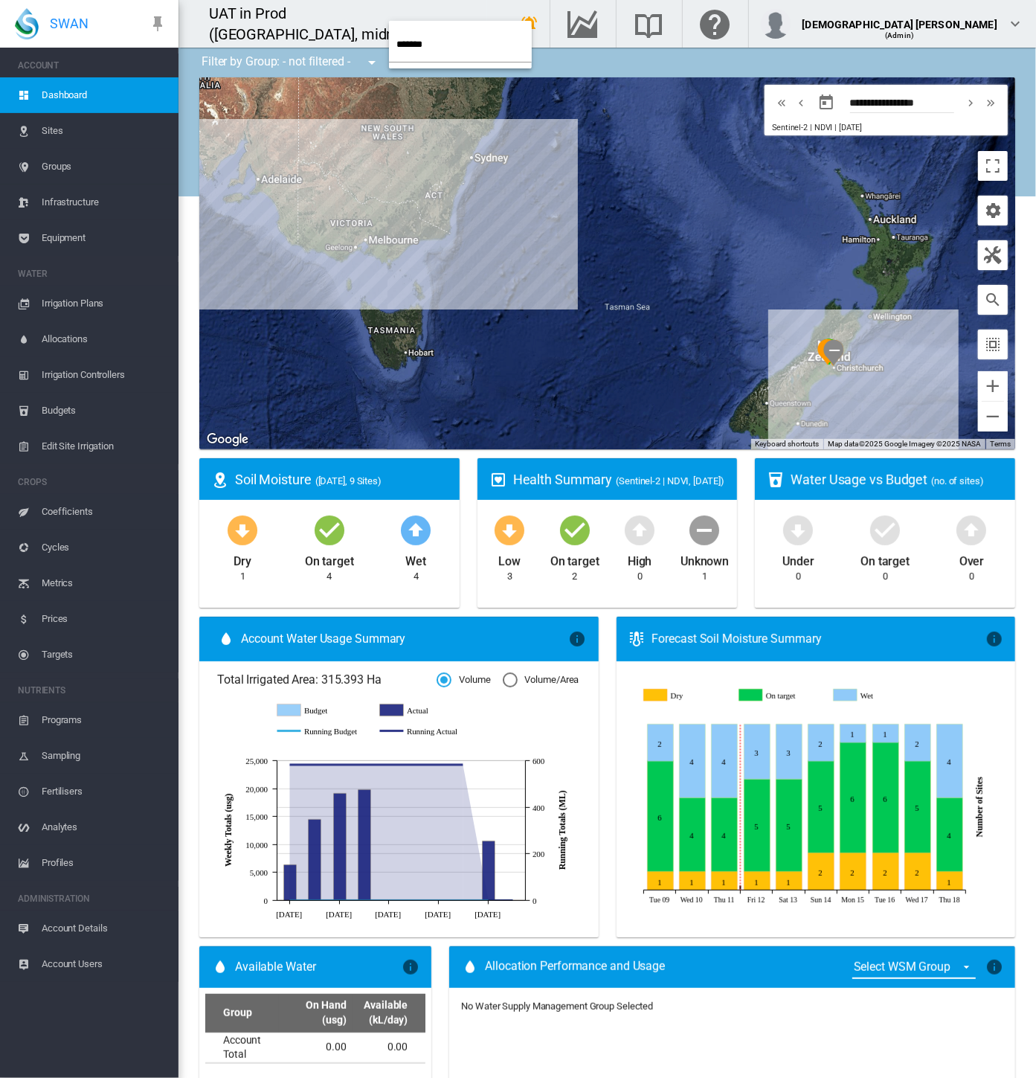
click at [416, 48] on input "*******" at bounding box center [464, 44] width 135 height 35
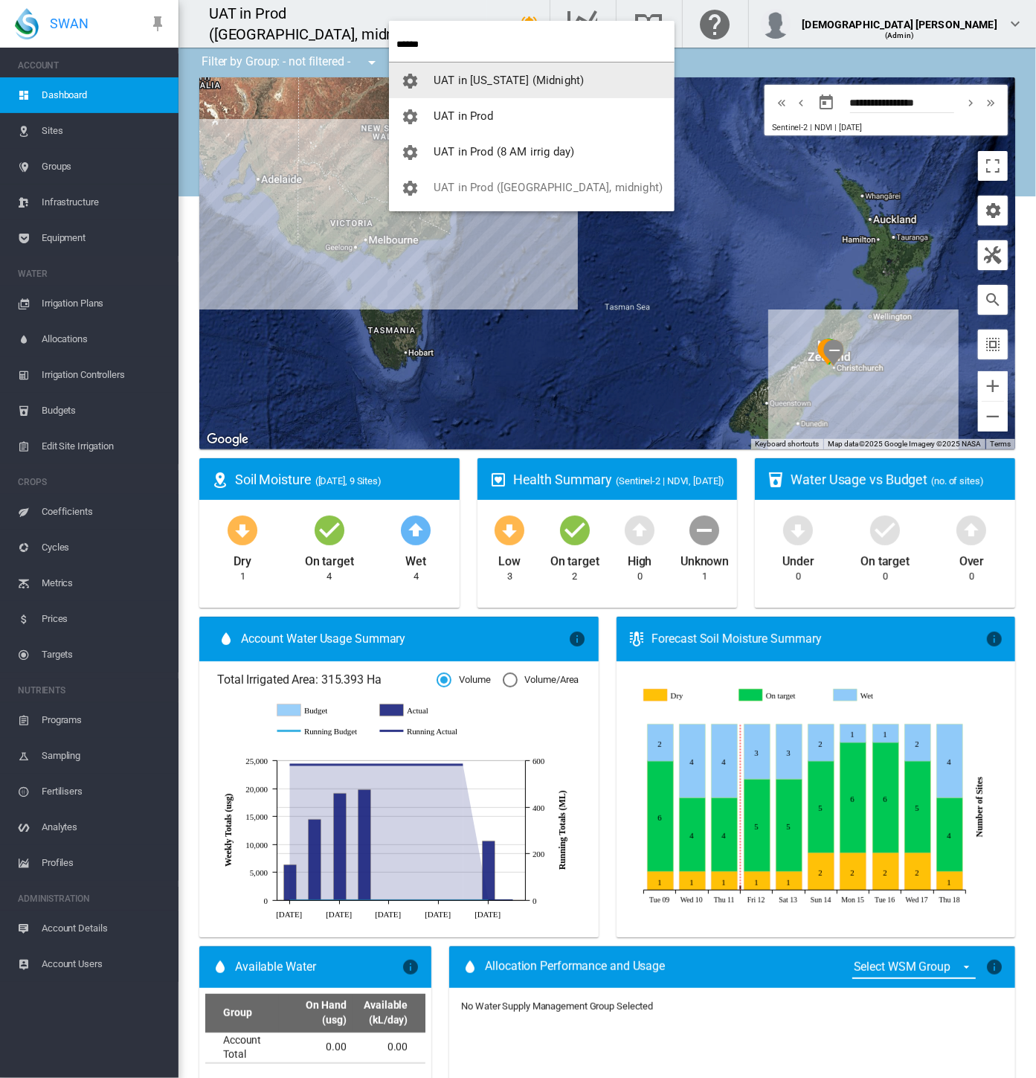
type input "******"
click at [452, 78] on span "UAT in California (Midnight)" at bounding box center [509, 80] width 150 height 13
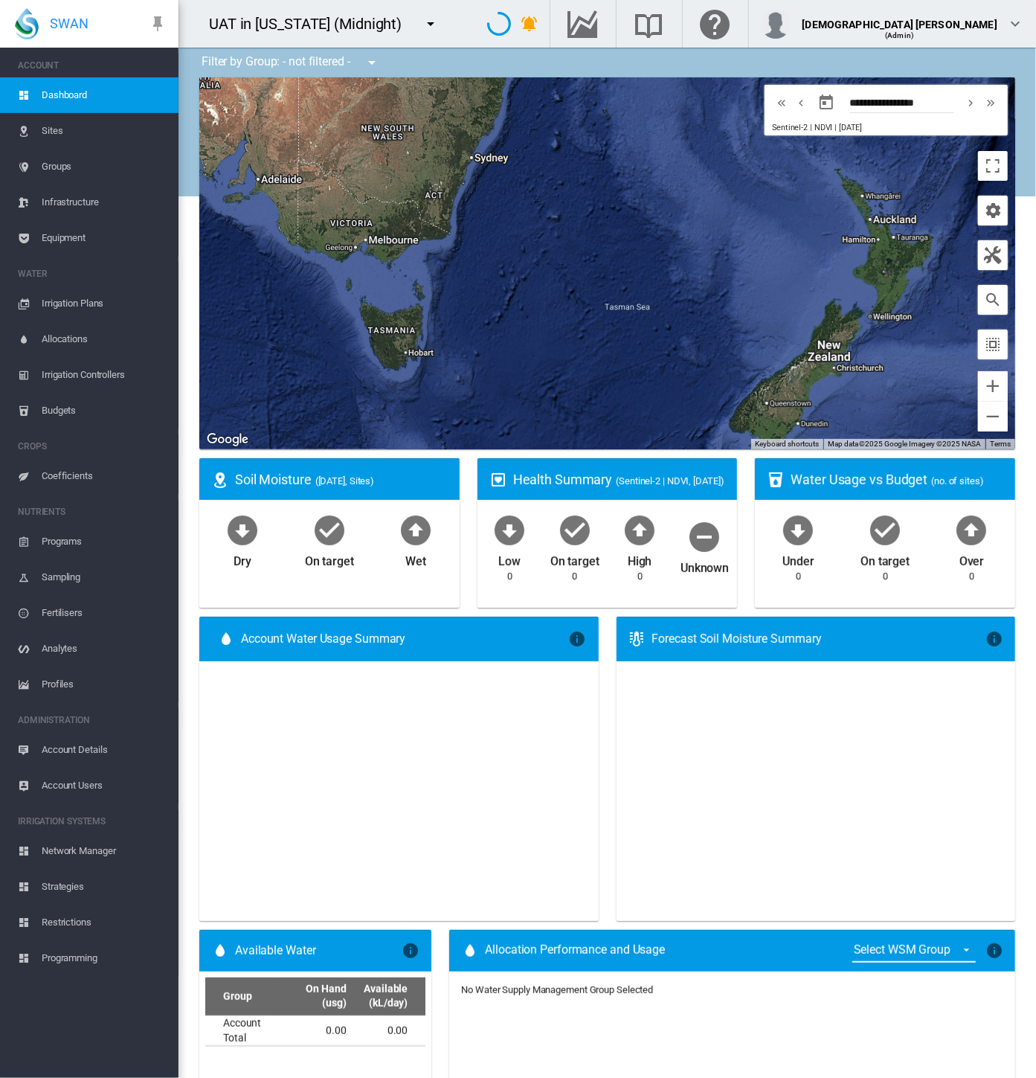
type input "**********"
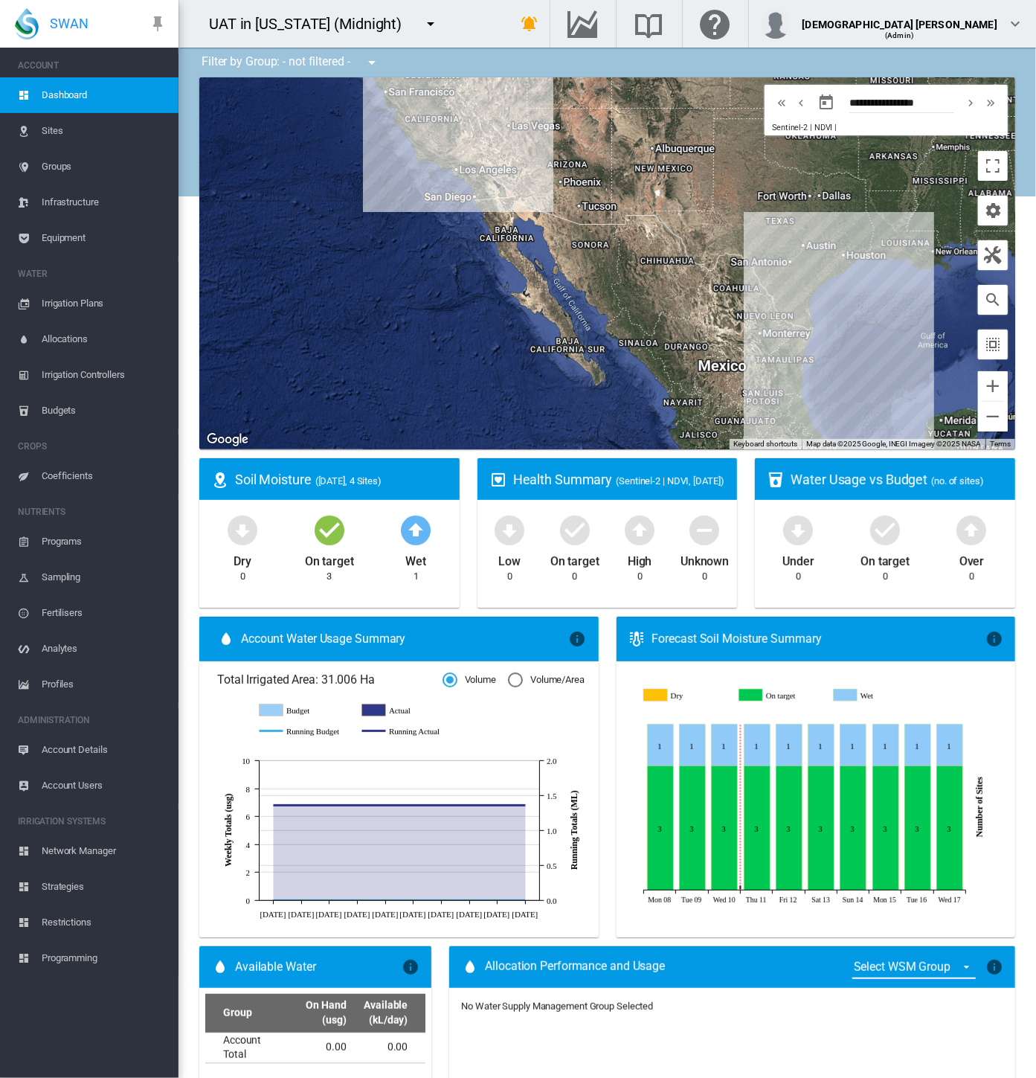
click at [83, 747] on span "Account Details" at bounding box center [104, 750] width 125 height 36
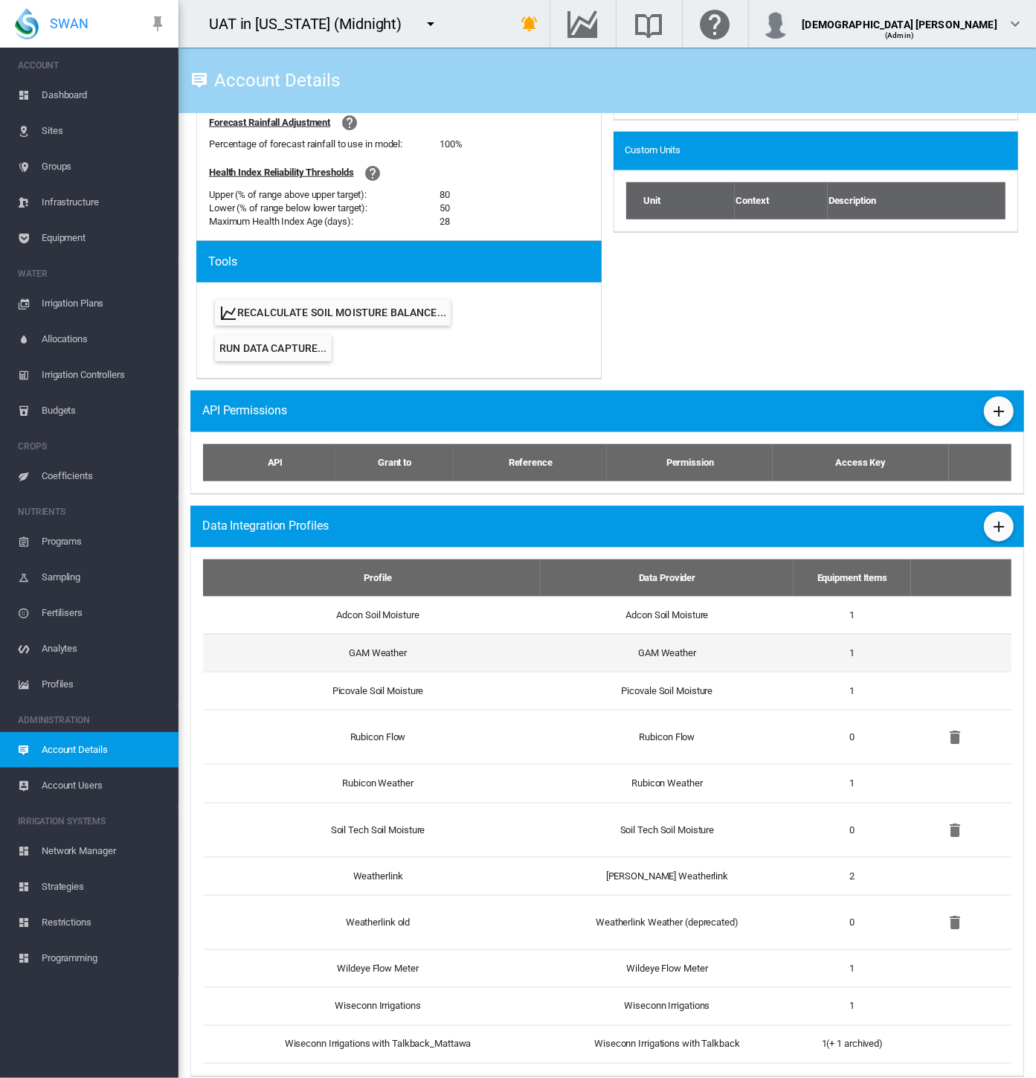
scroll to position [633, 0]
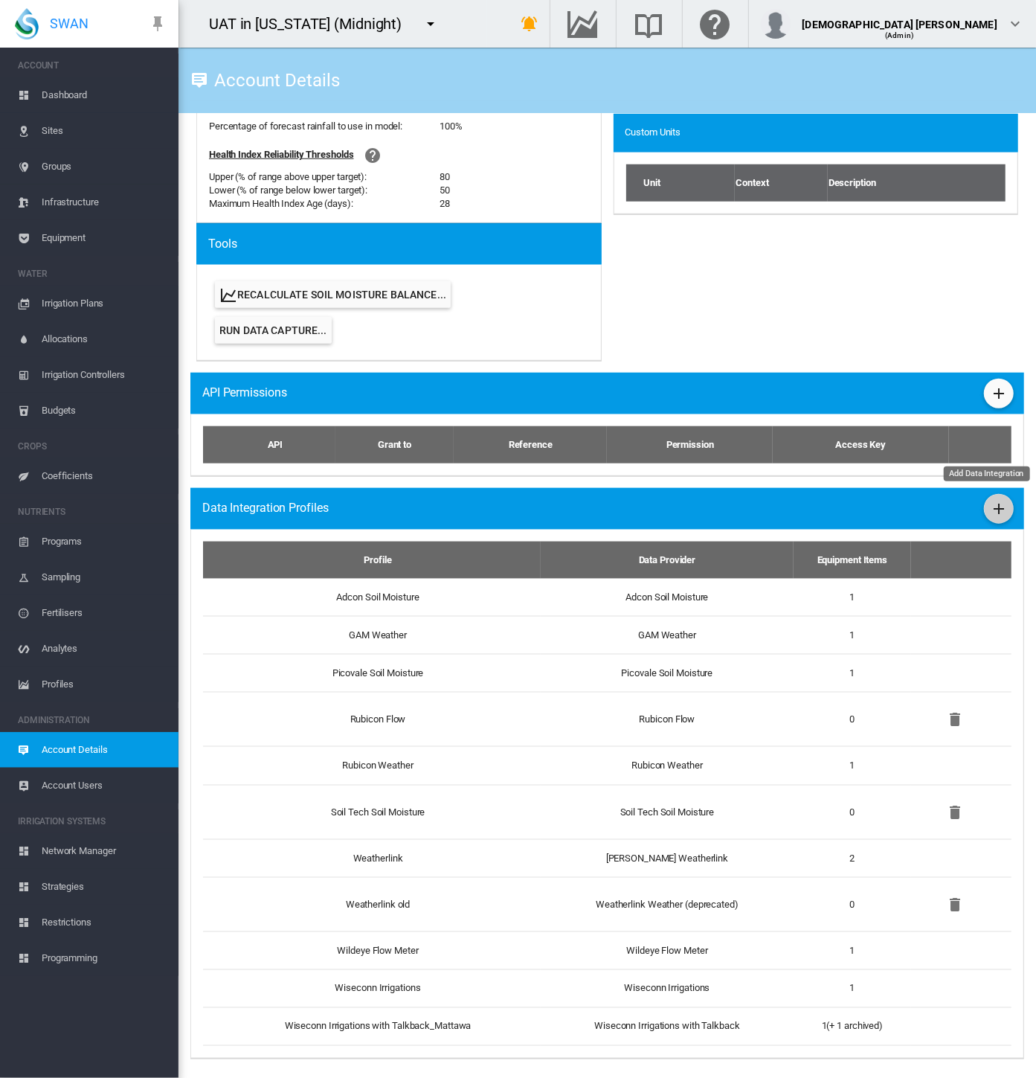
click at [990, 502] on md-icon "icon-plus" at bounding box center [999, 509] width 18 height 18
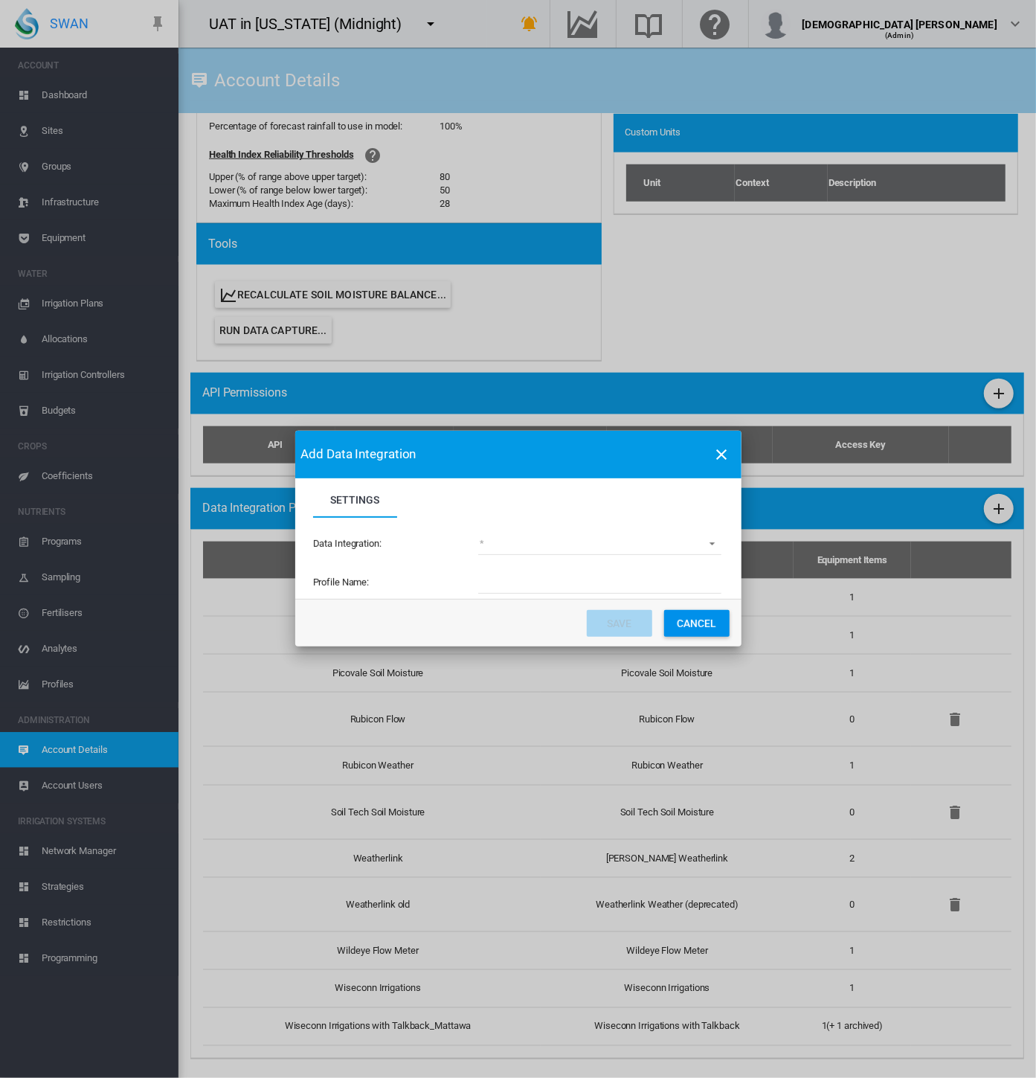
click at [516, 547] on md-select "(deprecated) Toro Lynx Course By Station Adcon Soil Moisture Aquacheck Soil Moi…" at bounding box center [599, 544] width 243 height 22
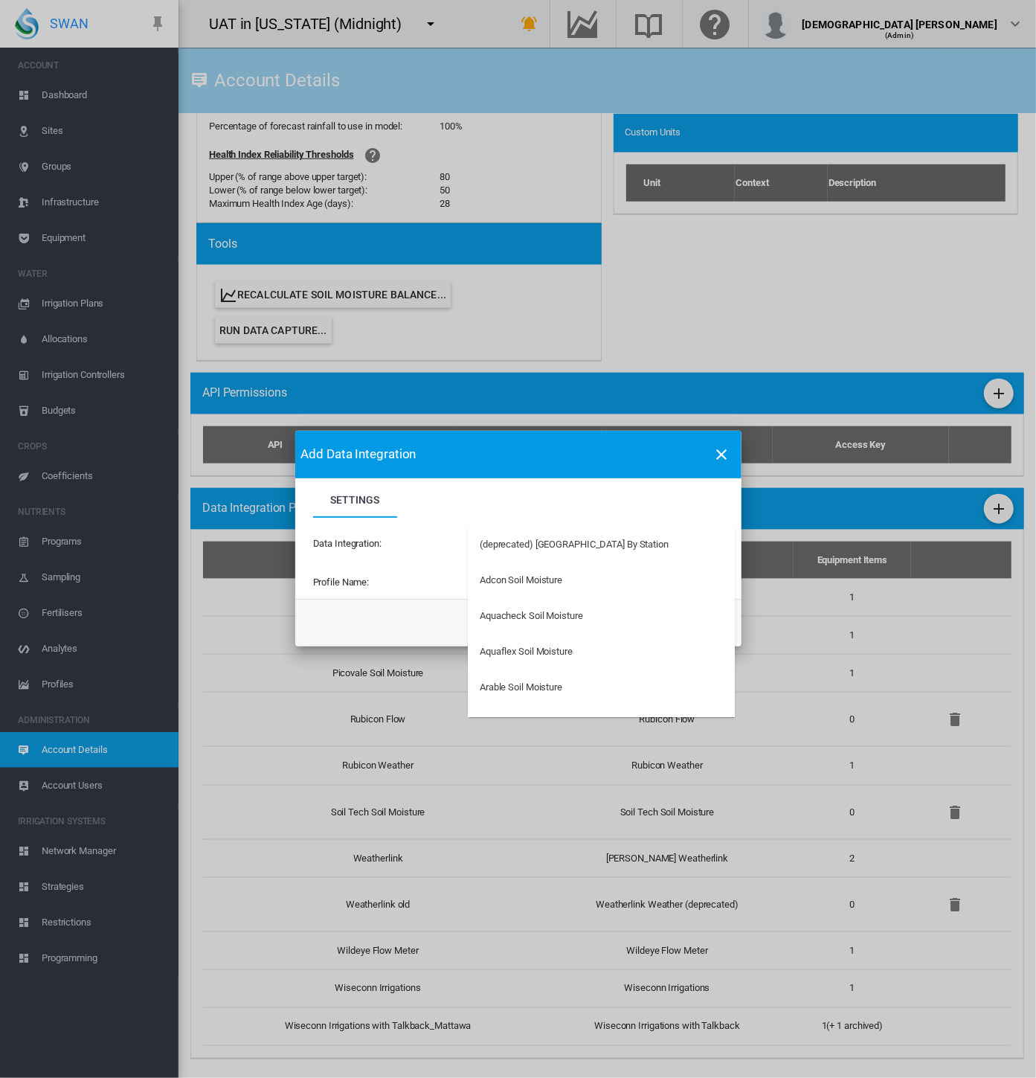
type md-option "34"
type md-option "62"
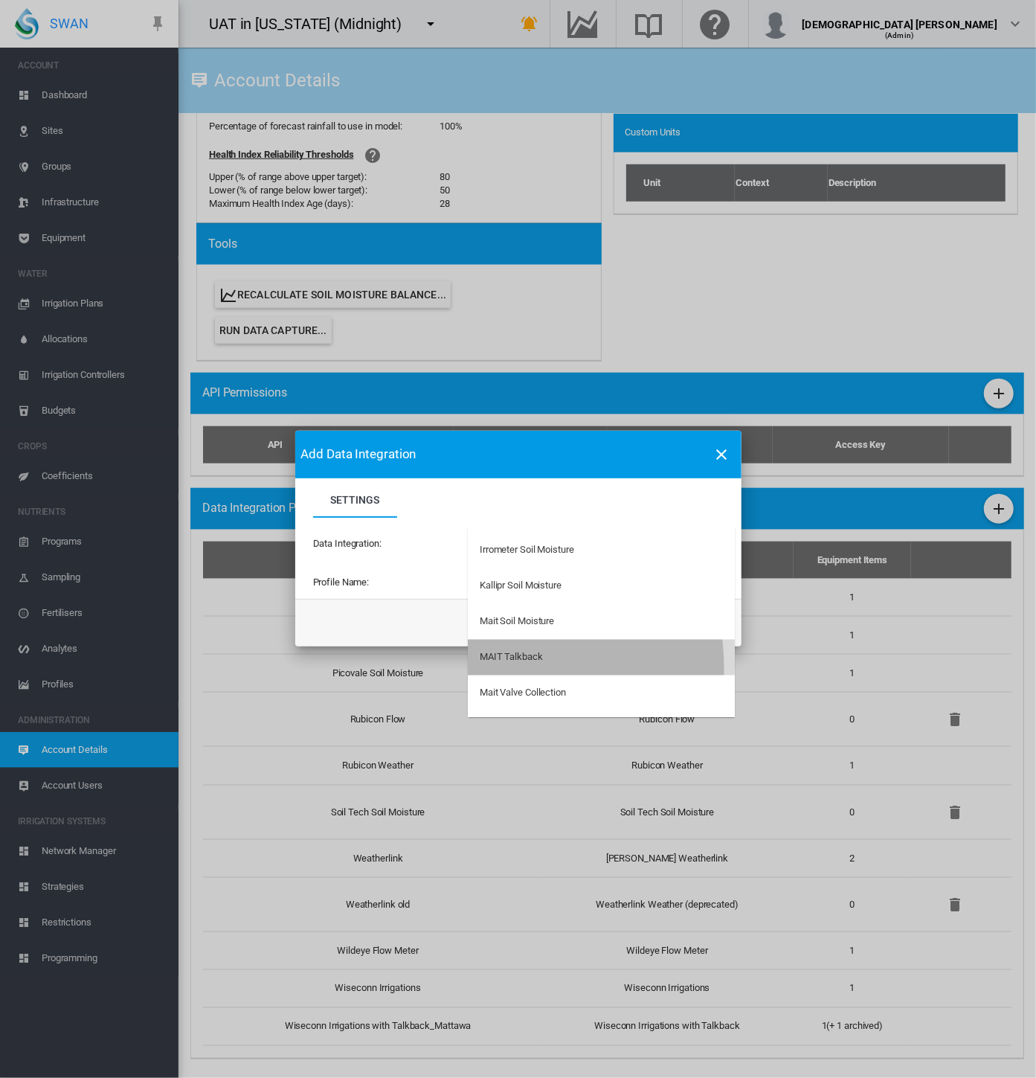
click at [512, 667] on md-option "MAIT Talkback" at bounding box center [601, 658] width 267 height 36
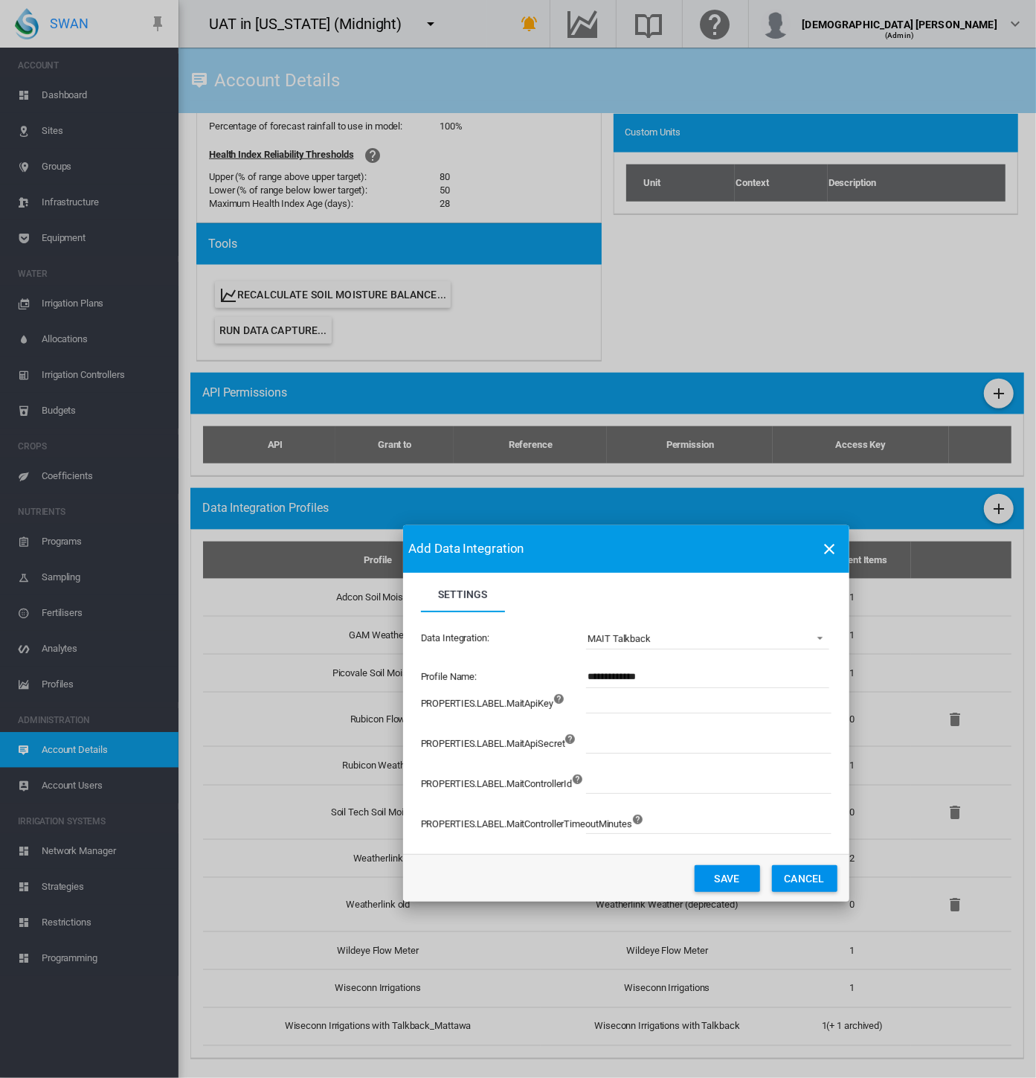
drag, startPoint x: 530, startPoint y: 365, endPoint x: 638, endPoint y: 540, distance: 205.4
click at [638, 540] on md-toolbar "Add Data Integration" at bounding box center [626, 549] width 446 height 48
click at [661, 672] on input "**********" at bounding box center [707, 677] width 243 height 22
click at [589, 675] on input "**********" at bounding box center [707, 677] width 243 height 22
type input "**********"
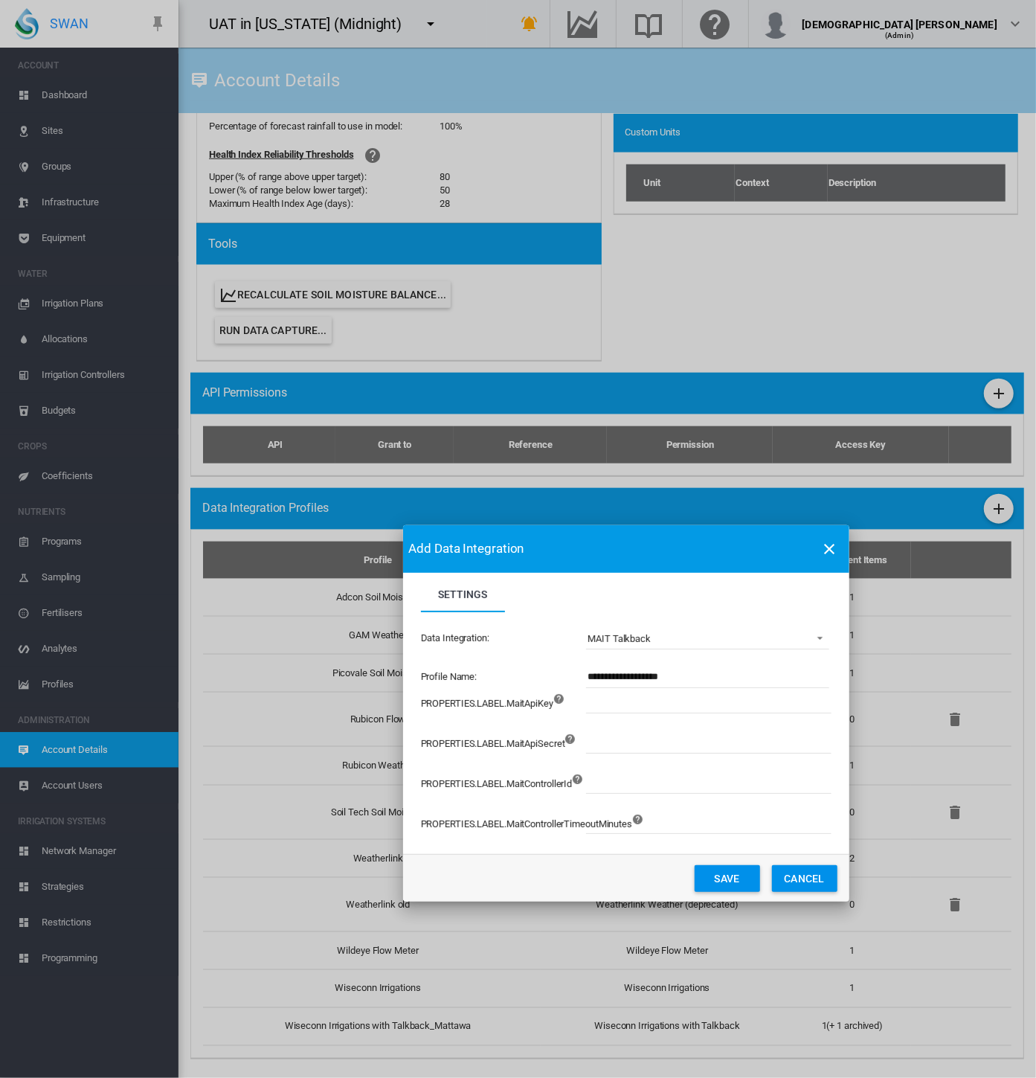
click at [719, 879] on button "Save" at bounding box center [727, 878] width 65 height 27
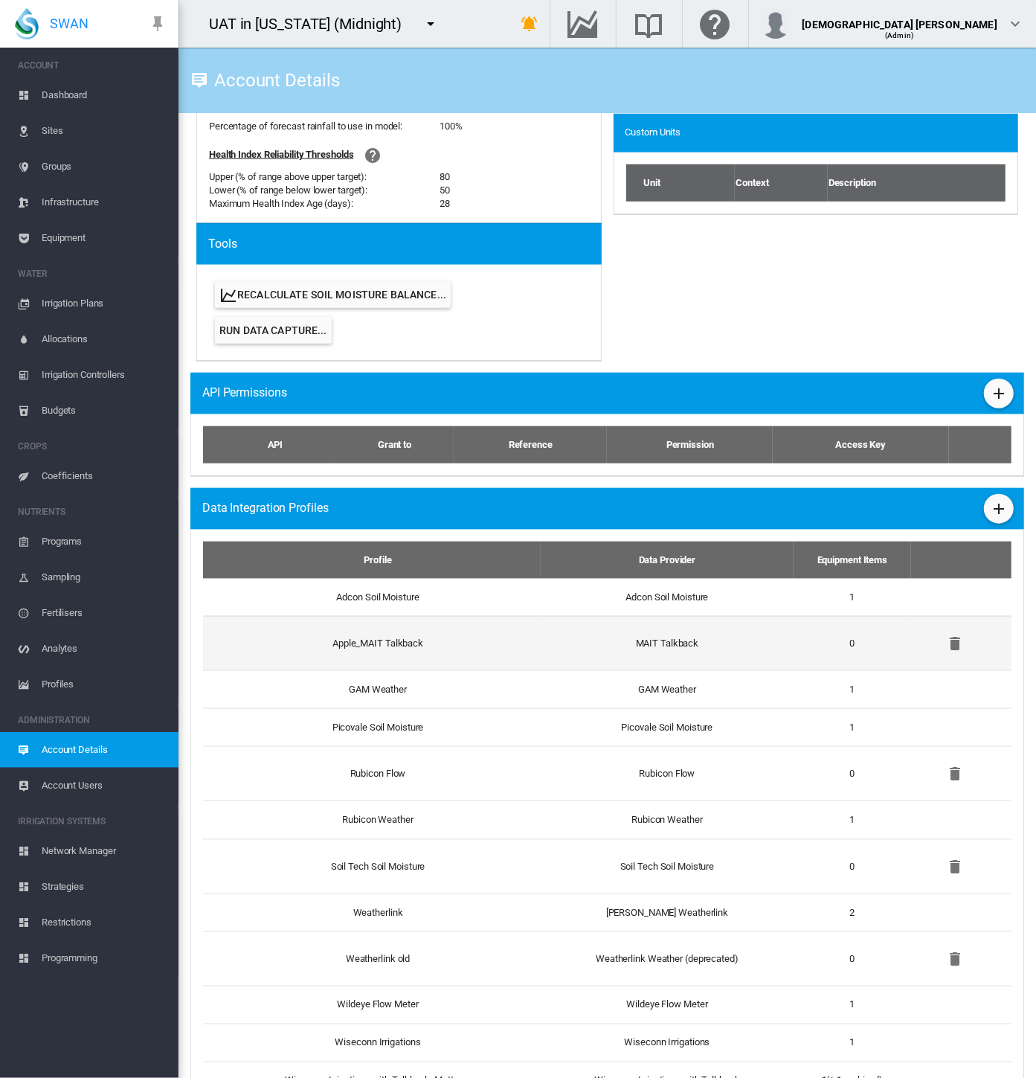
click at [415, 641] on td "Apple_MAIT Talkback" at bounding box center [372, 643] width 338 height 54
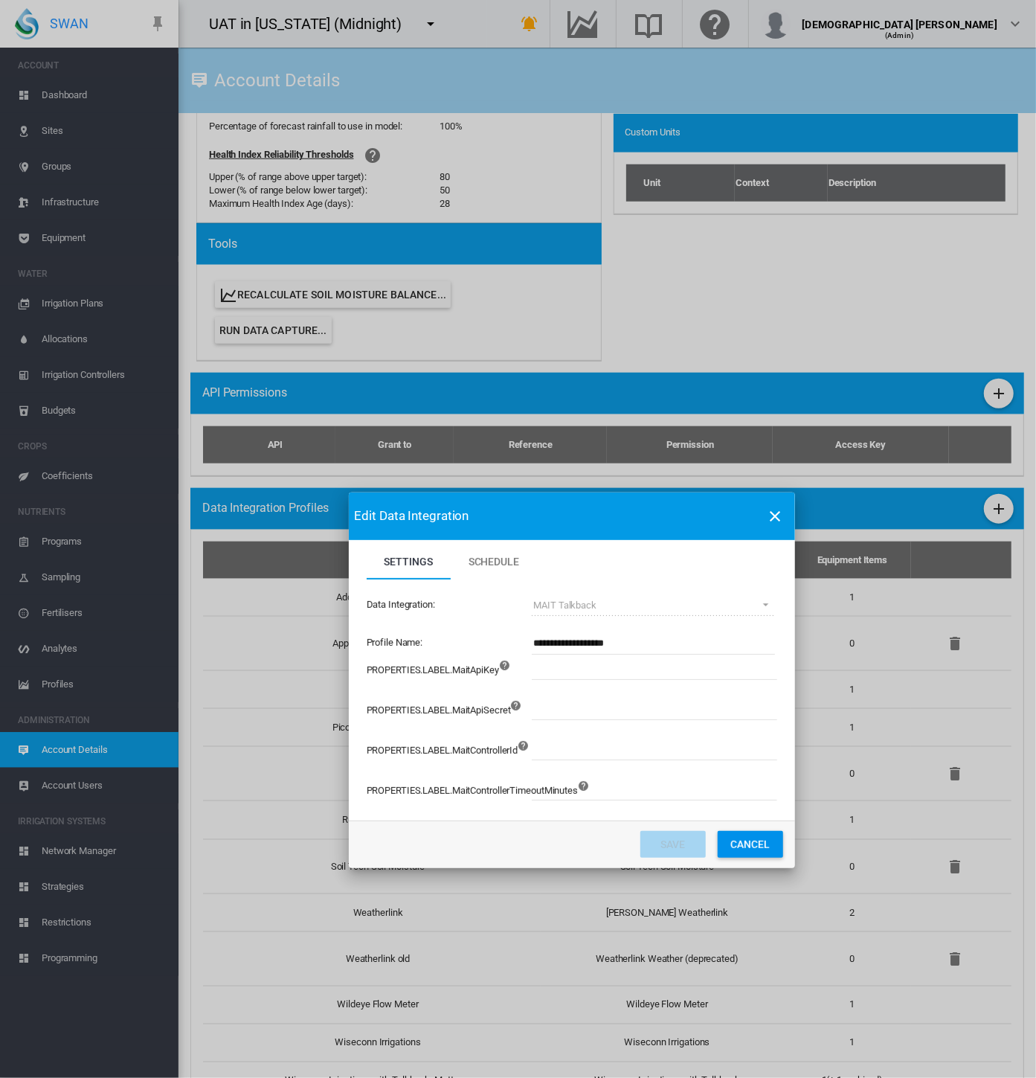
drag, startPoint x: 478, startPoint y: 383, endPoint x: 531, endPoint y: 524, distance: 150.5
click at [531, 524] on md-toolbar "Edit Data Integration" at bounding box center [572, 516] width 446 height 48
click at [744, 848] on button "Cancel" at bounding box center [750, 844] width 65 height 27
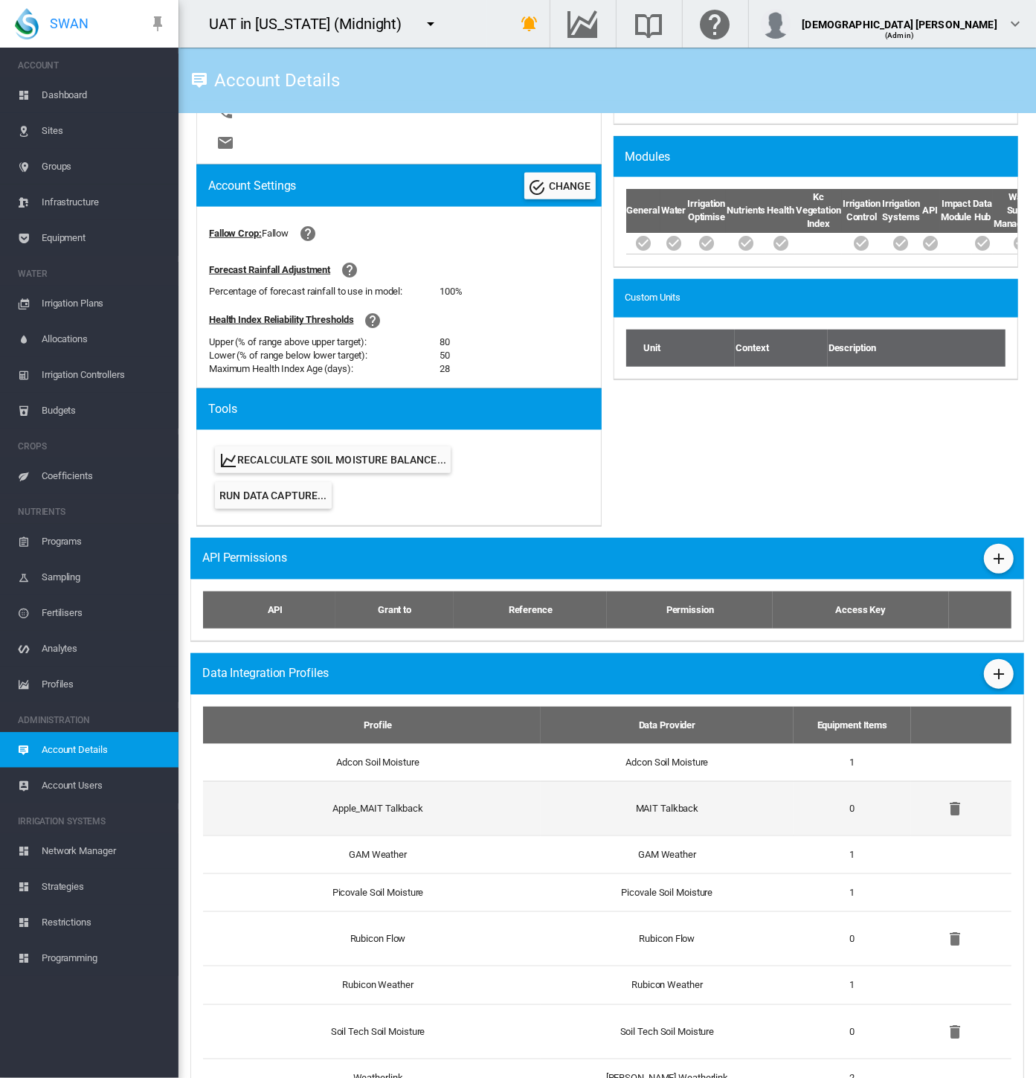
scroll to position [385, 0]
